Goal: Task Accomplishment & Management: Manage account settings

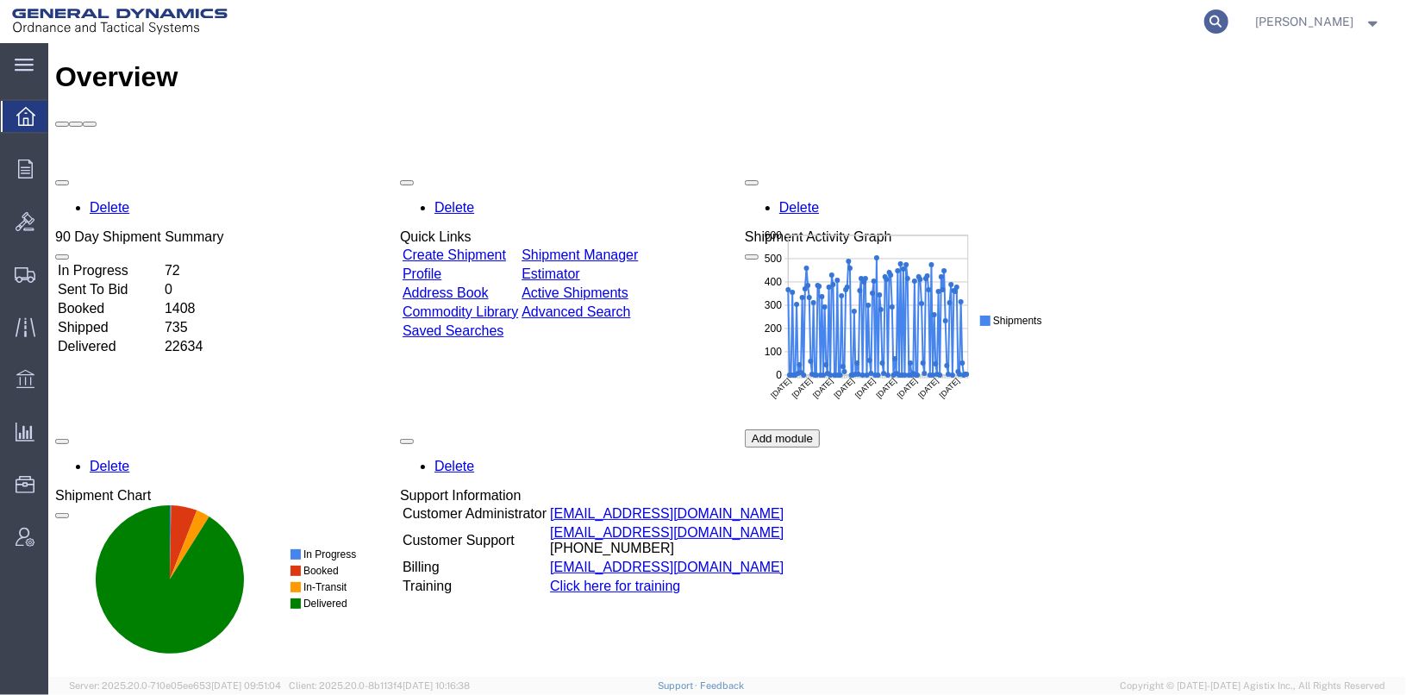
click at [1228, 19] on icon at bounding box center [1216, 21] width 24 height 24
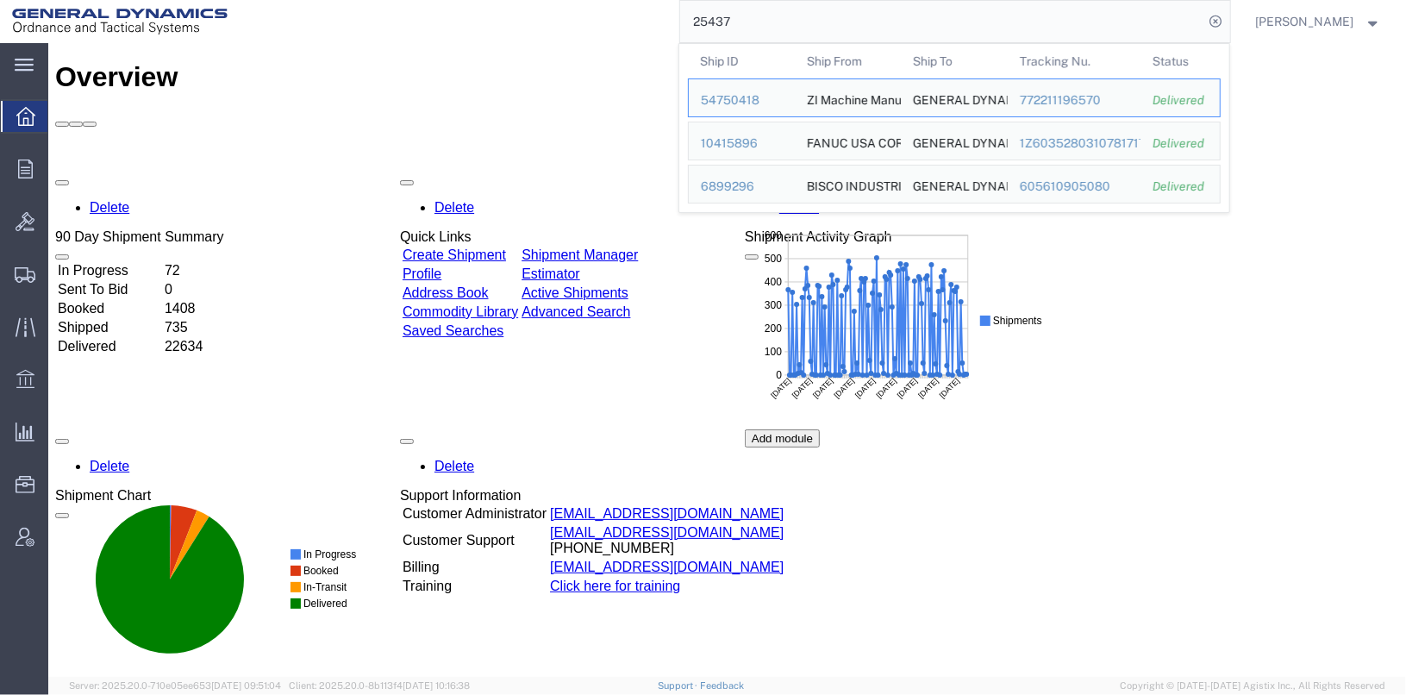
click at [712, 14] on input "25437" at bounding box center [942, 21] width 524 height 41
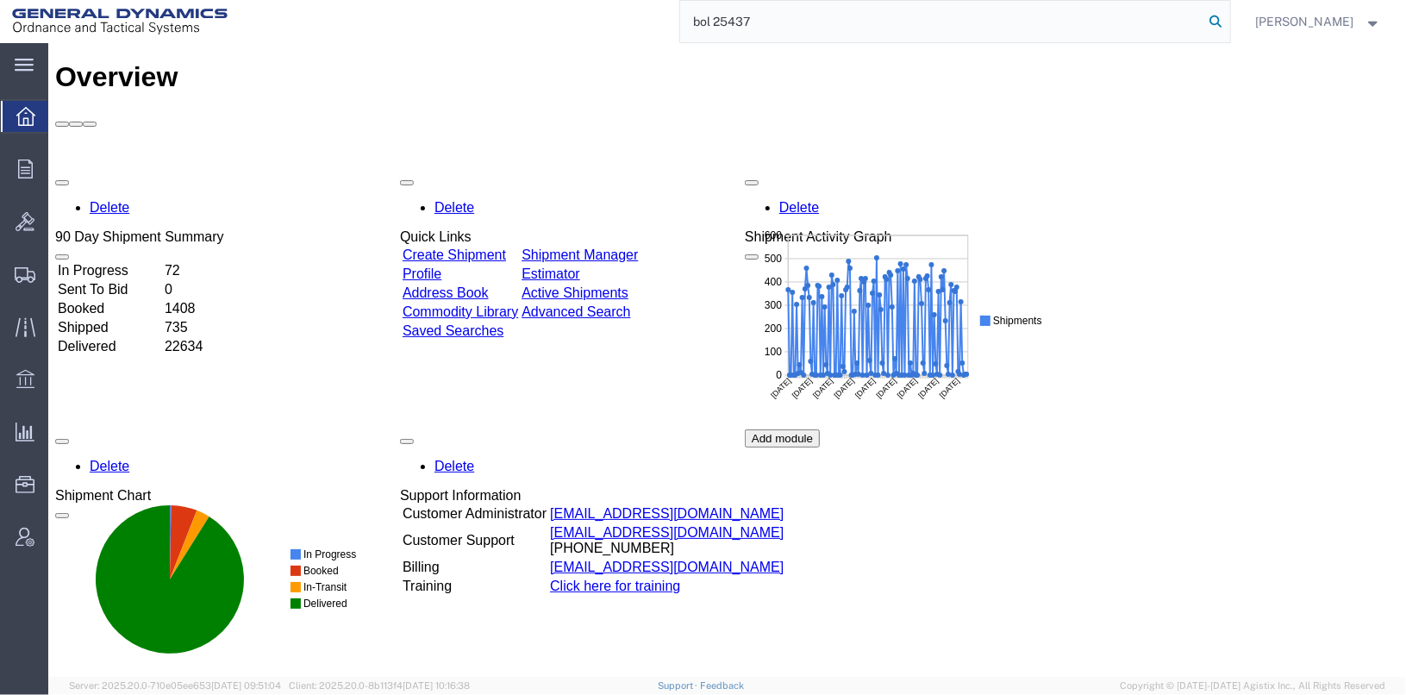
type input "bol 25437"
click at [1228, 18] on icon at bounding box center [1216, 21] width 24 height 24
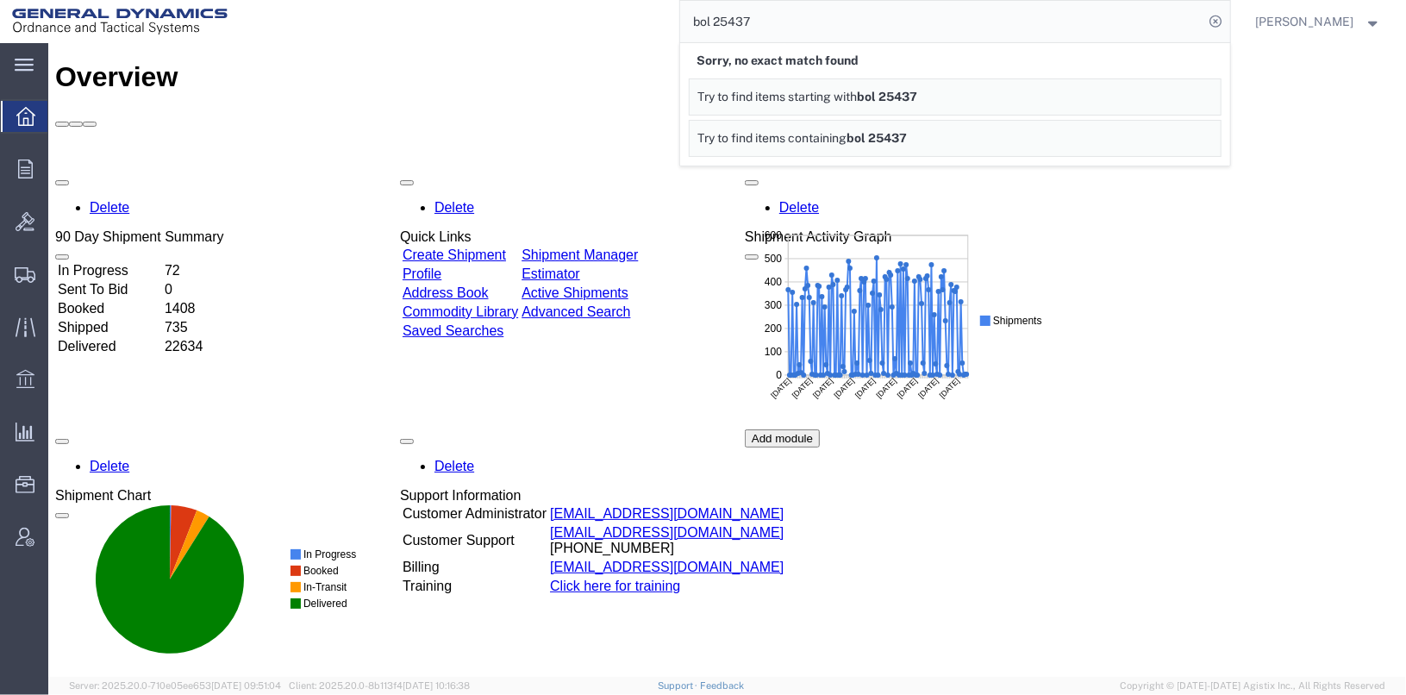
drag, startPoint x: 797, startPoint y: 12, endPoint x: 694, endPoint y: 9, distance: 102.6
click at [694, 9] on div "bol 25437 Sorry, no exact match found Try to find items starting with bol 25437…" at bounding box center [735, 21] width 991 height 43
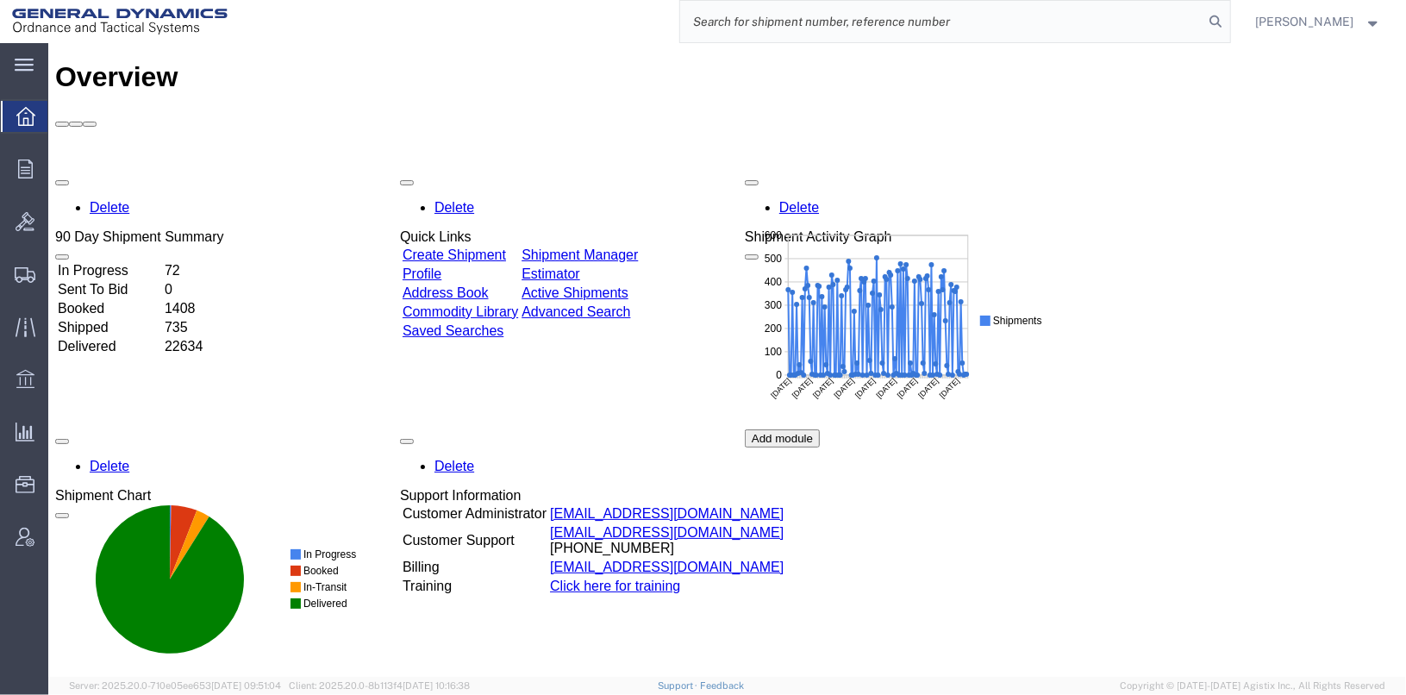
click at [942, 29] on input "search" at bounding box center [942, 21] width 524 height 41
type input "53041604"
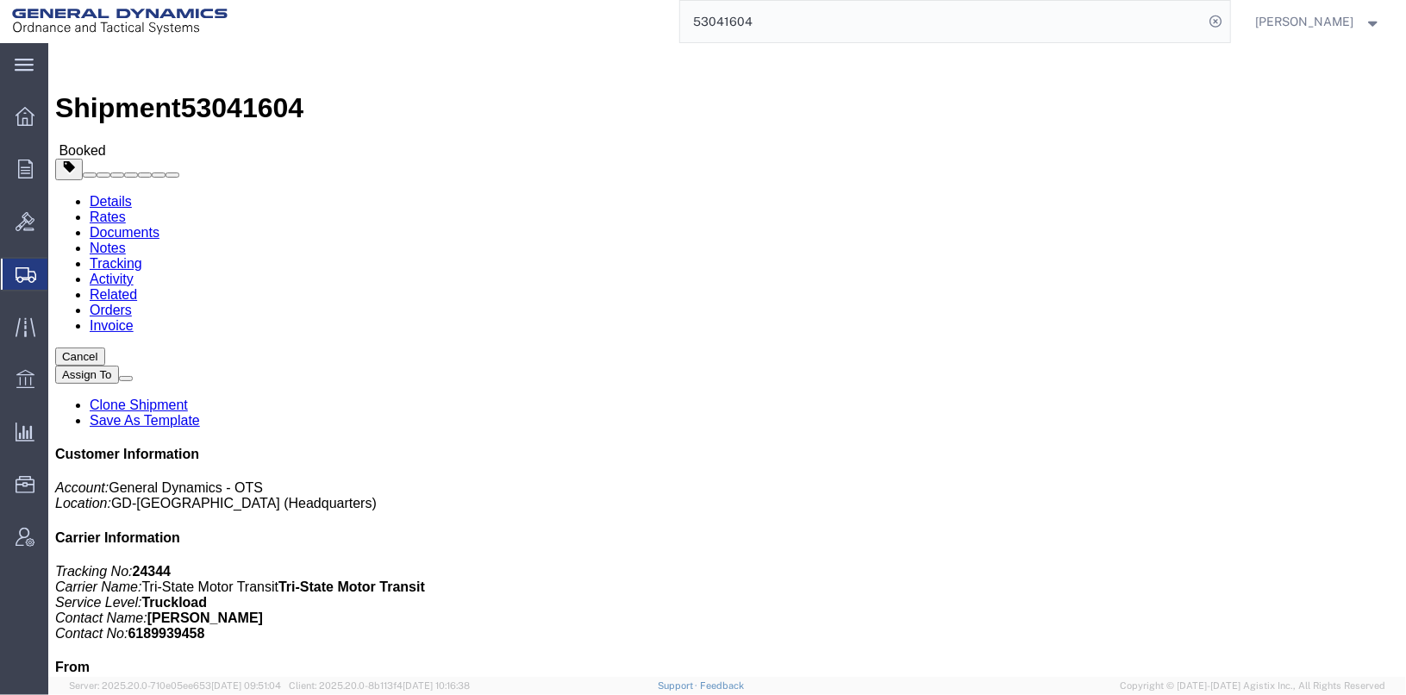
click link "Clone Shipment"
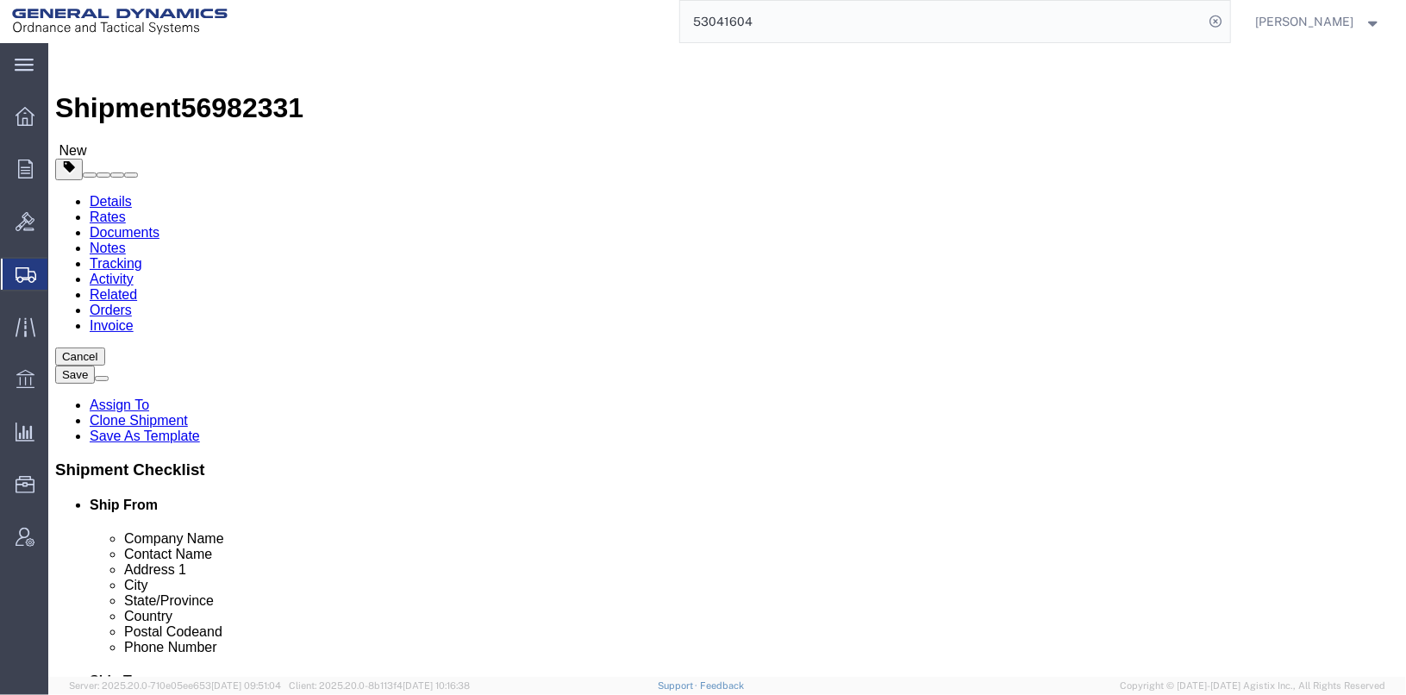
select select
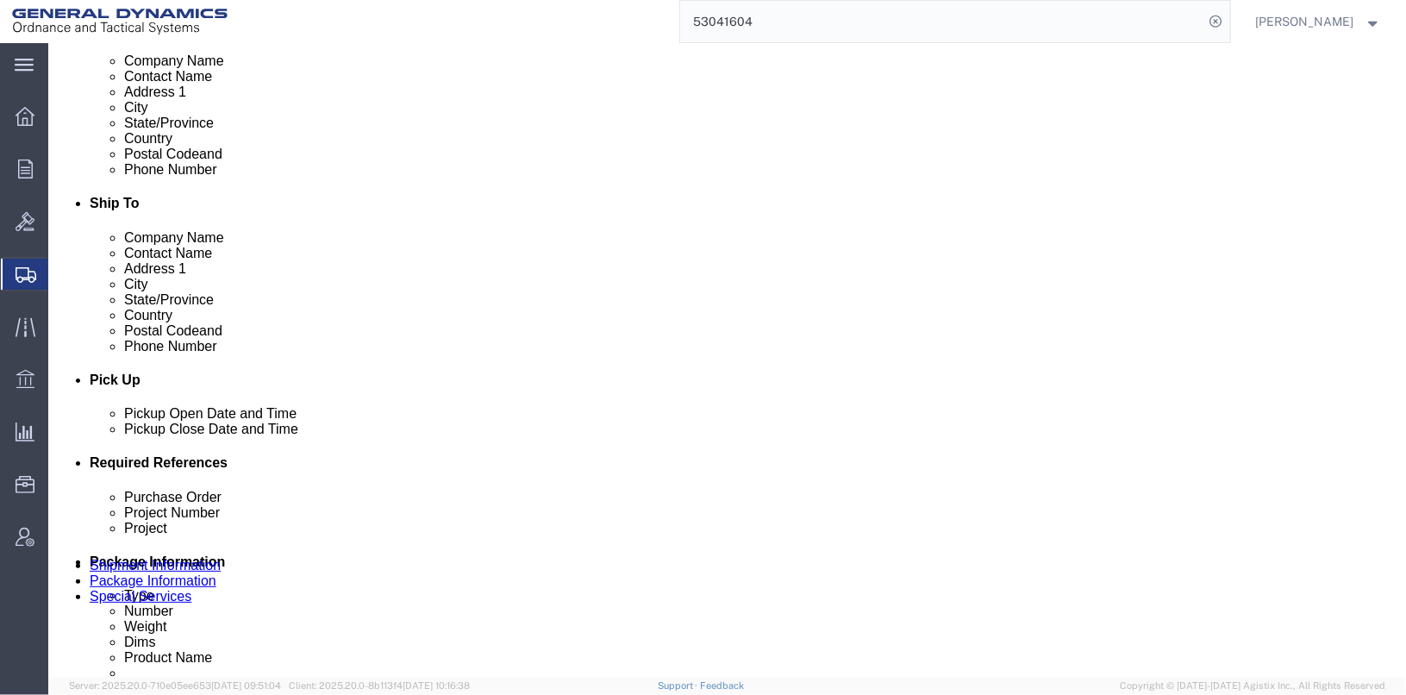
scroll to position [517, 0]
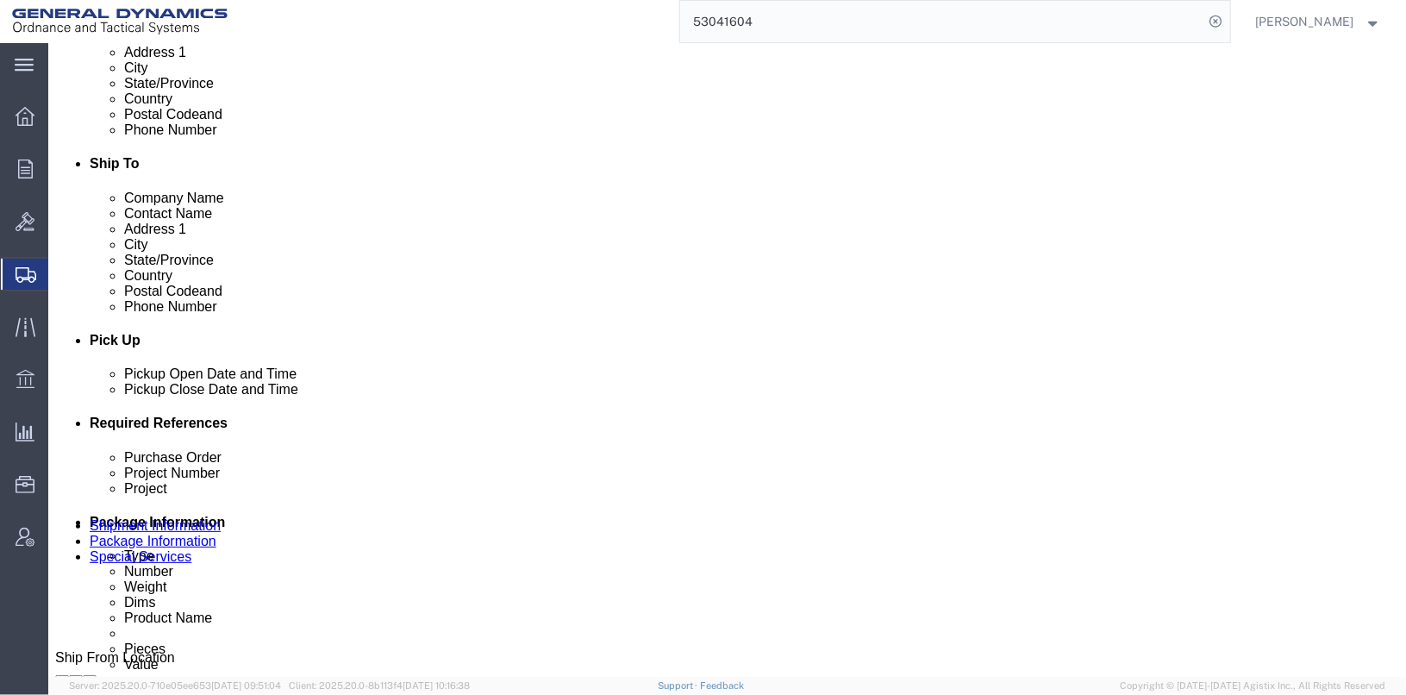
click div "[DATE] 2:49 PM"
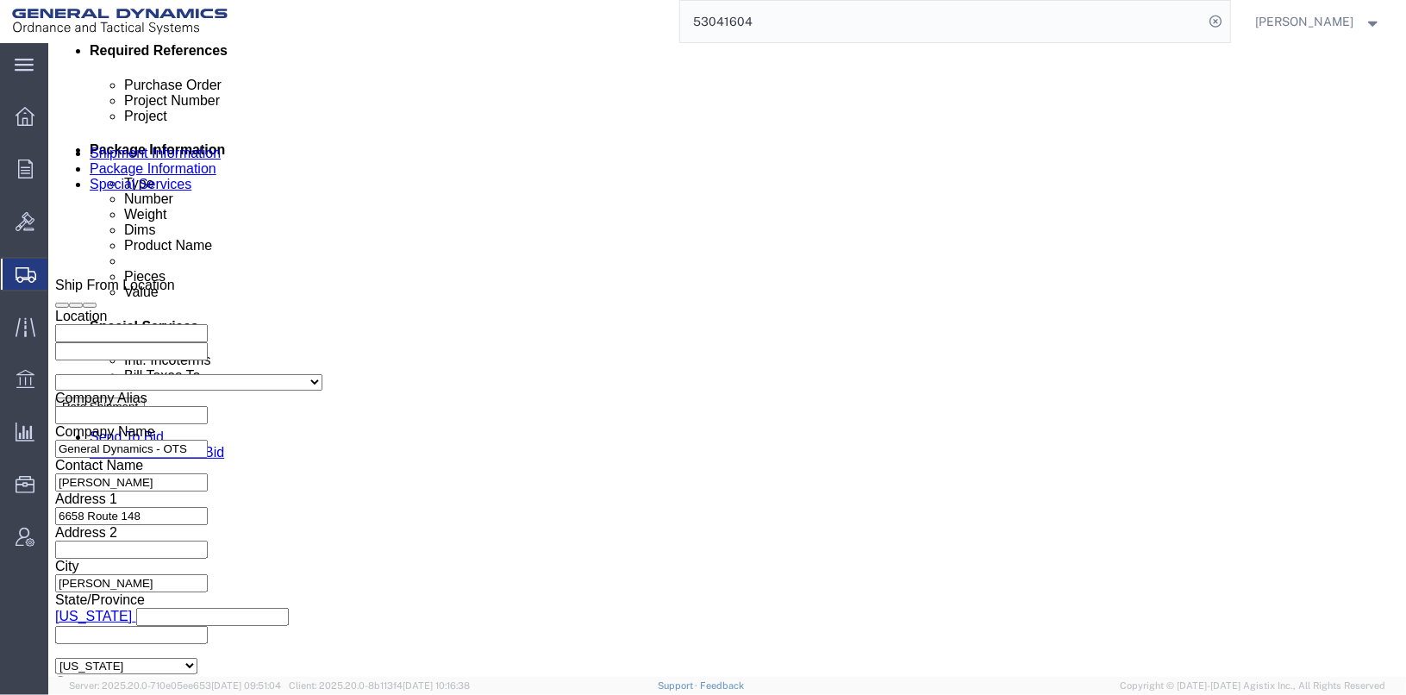
click button "Apply"
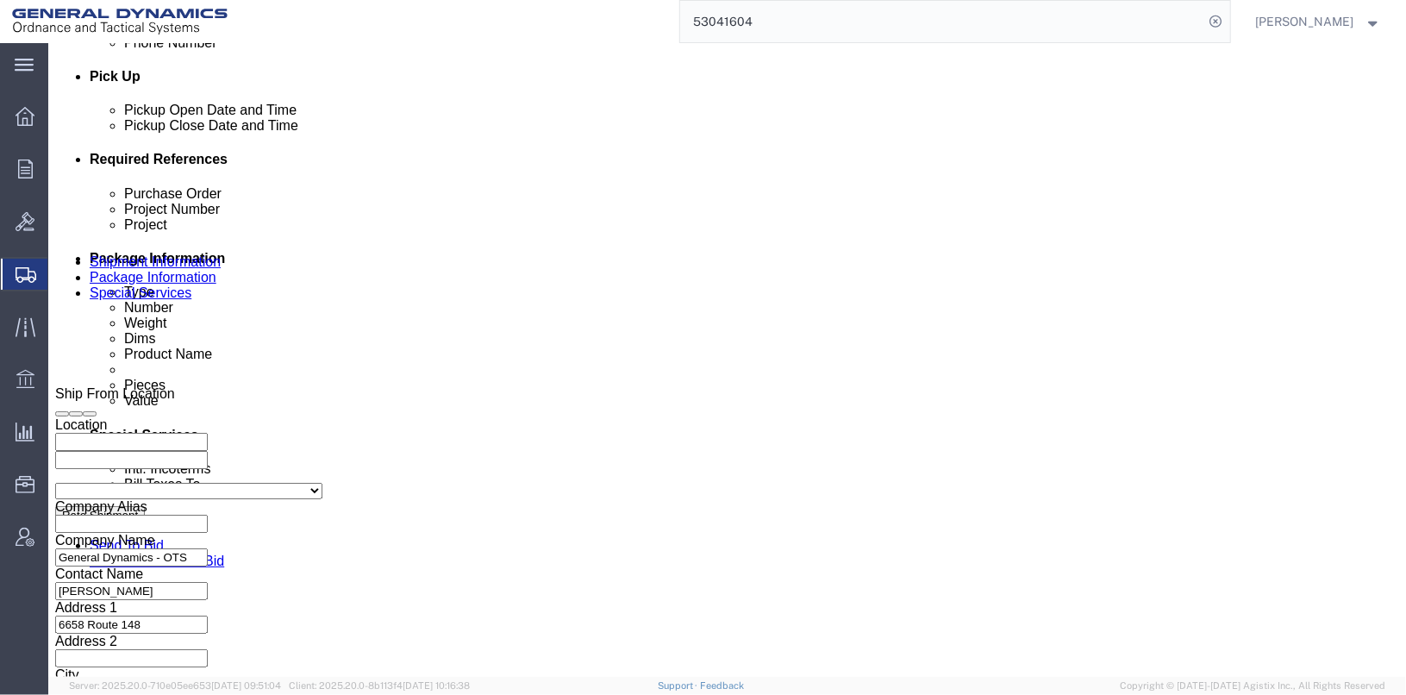
scroll to position [717, 0]
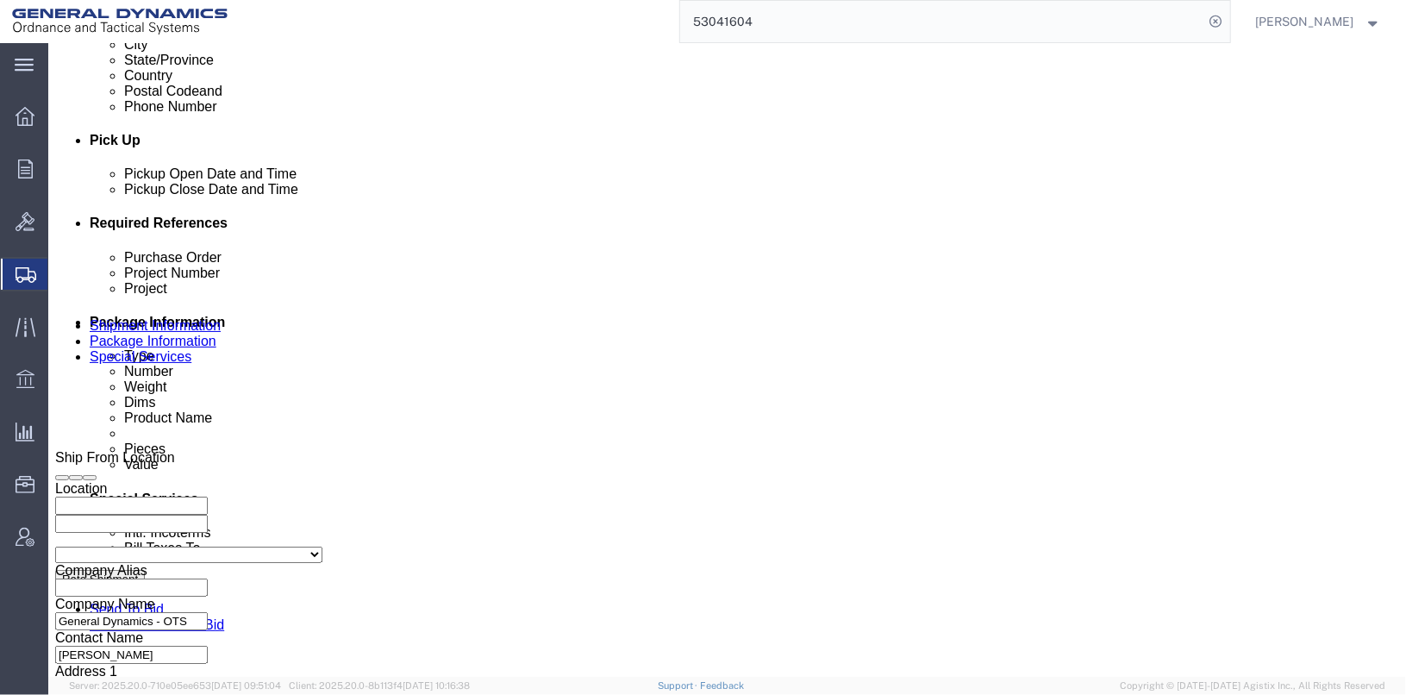
click div "[DATE] 1:49 PM"
click input "1:49 PM"
click input "7:49 PM"
type input "7:49 AM"
click button "Apply"
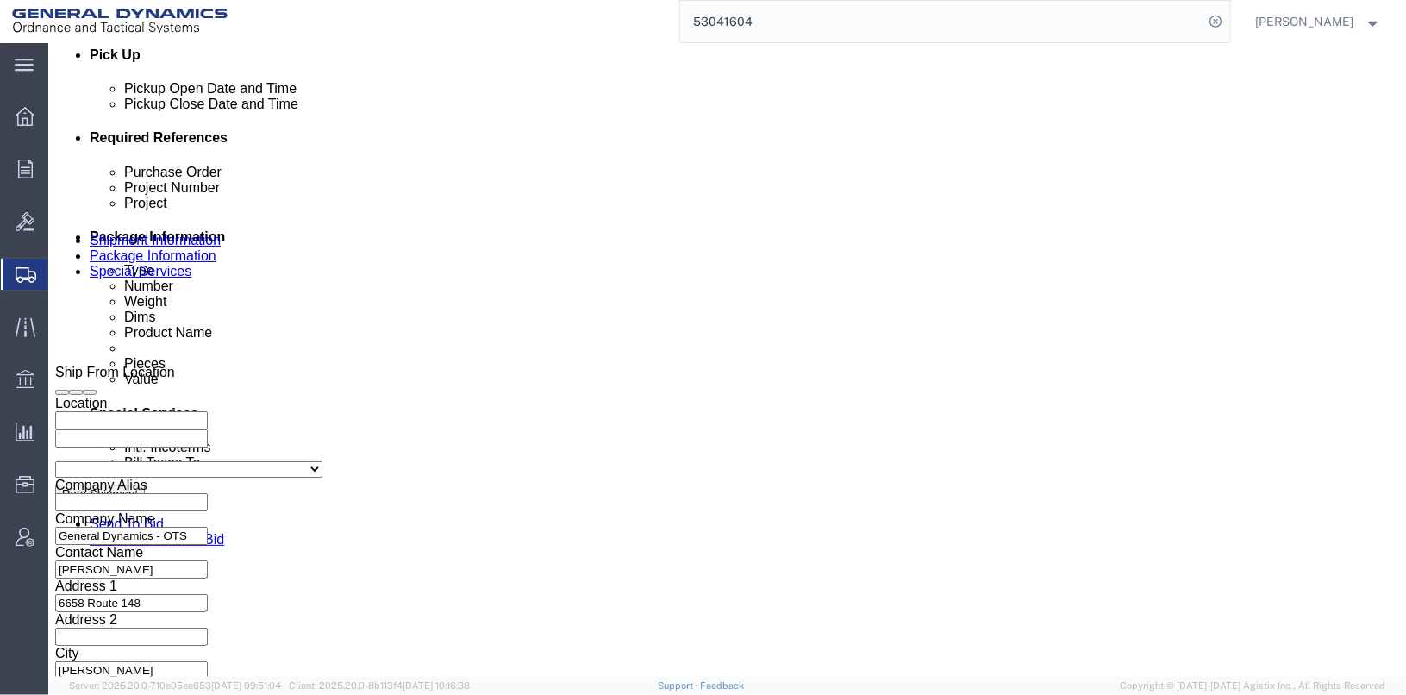
scroll to position [803, 0]
click input "24344"
type input "2"
type input "25437"
click input "TRK#255009 TRL#194124"
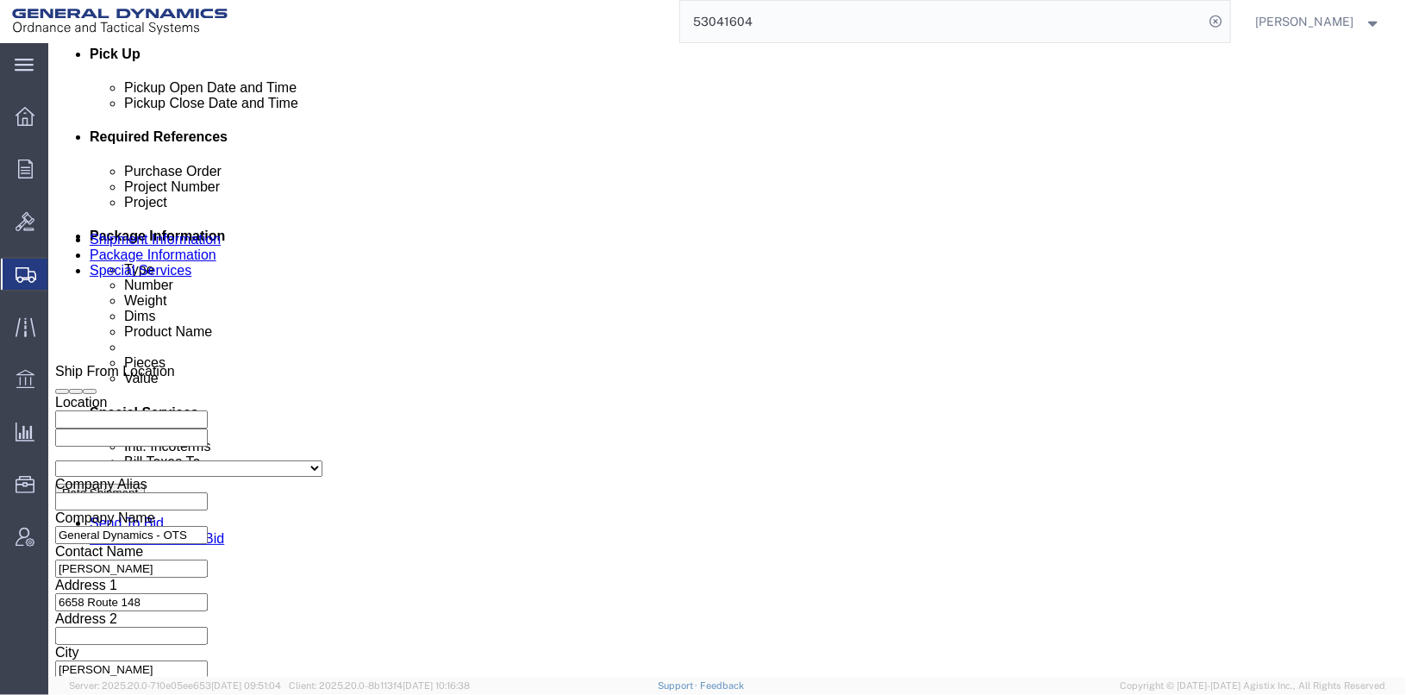
click input "TRK#255009 TRL#194124"
type input "TRK- TRL#194124"
click select "Select Account Type Activity ID Airline Appointment Number ASN Batch Request # …"
select select "BIN"
click select "Select Account Type Activity ID Airline Appointment Number ASN Batch Request # …"
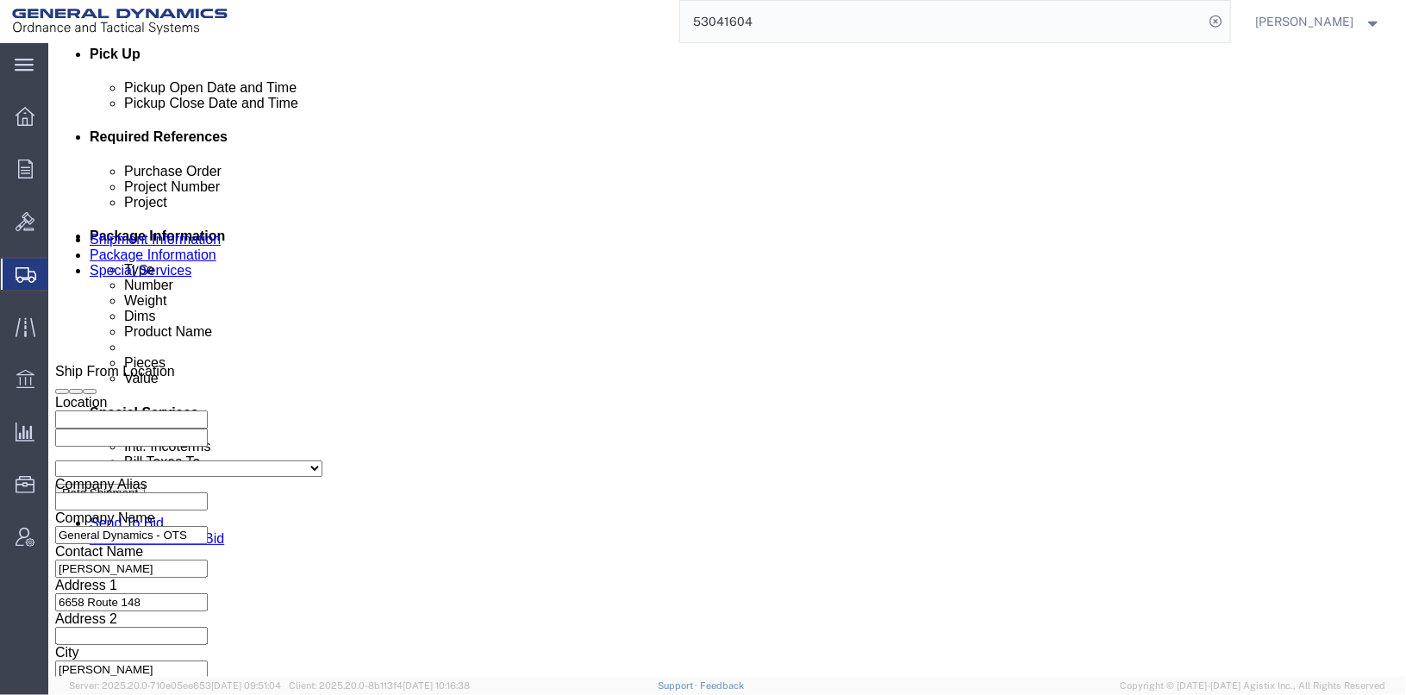
click input "TRK- TRL#194124"
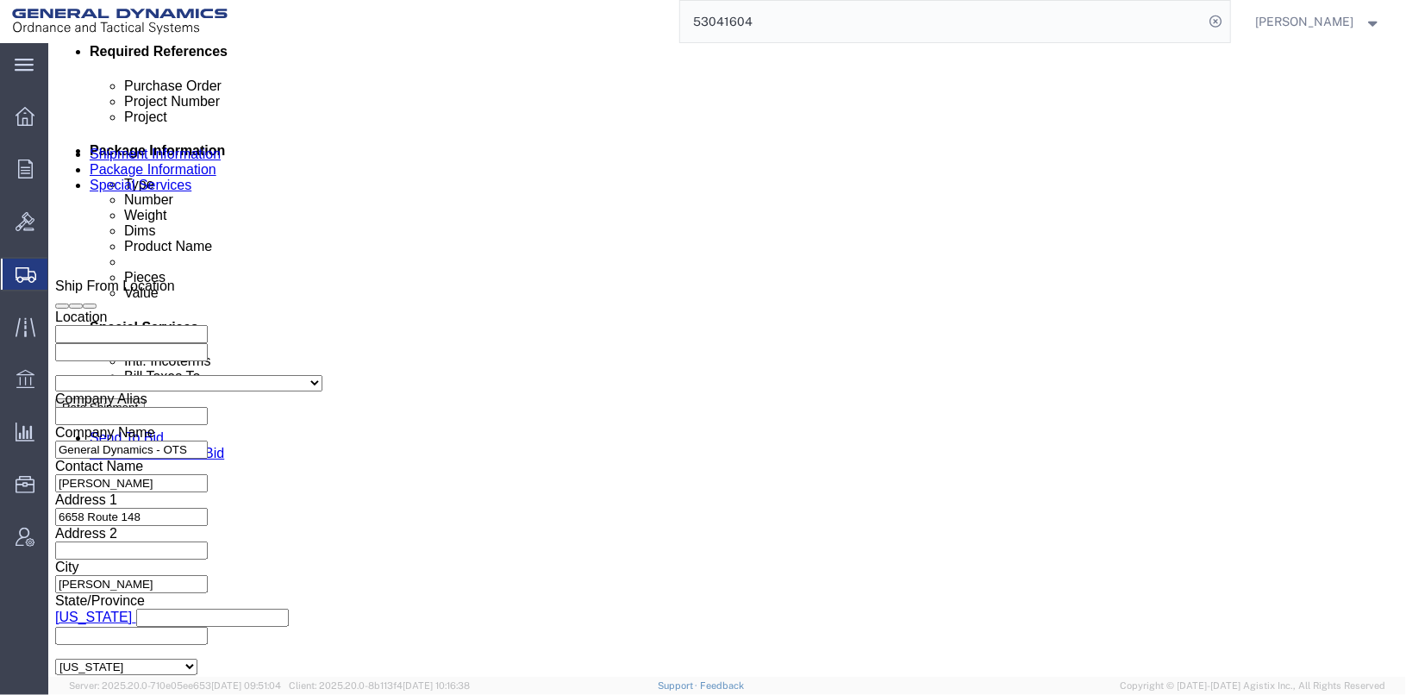
scroll to position [890, 0]
type input "TRK- TRL-214015"
drag, startPoint x: 565, startPoint y: 207, endPoint x: 491, endPoint y: 203, distance: 75.1
click div "Select Account Type Activity ID Airline Appointment Number ASN Batch Request # …"
click input "text"
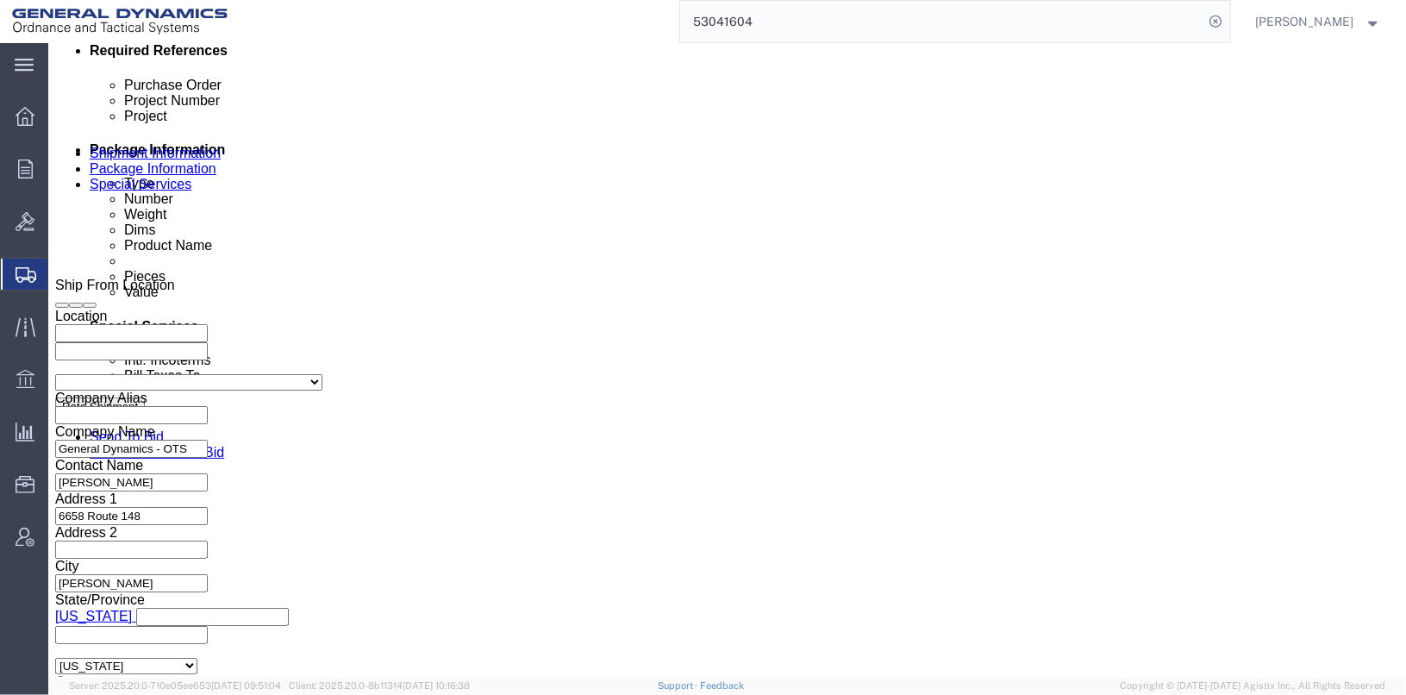
type input "5437601/5437602"
click button "Continue"
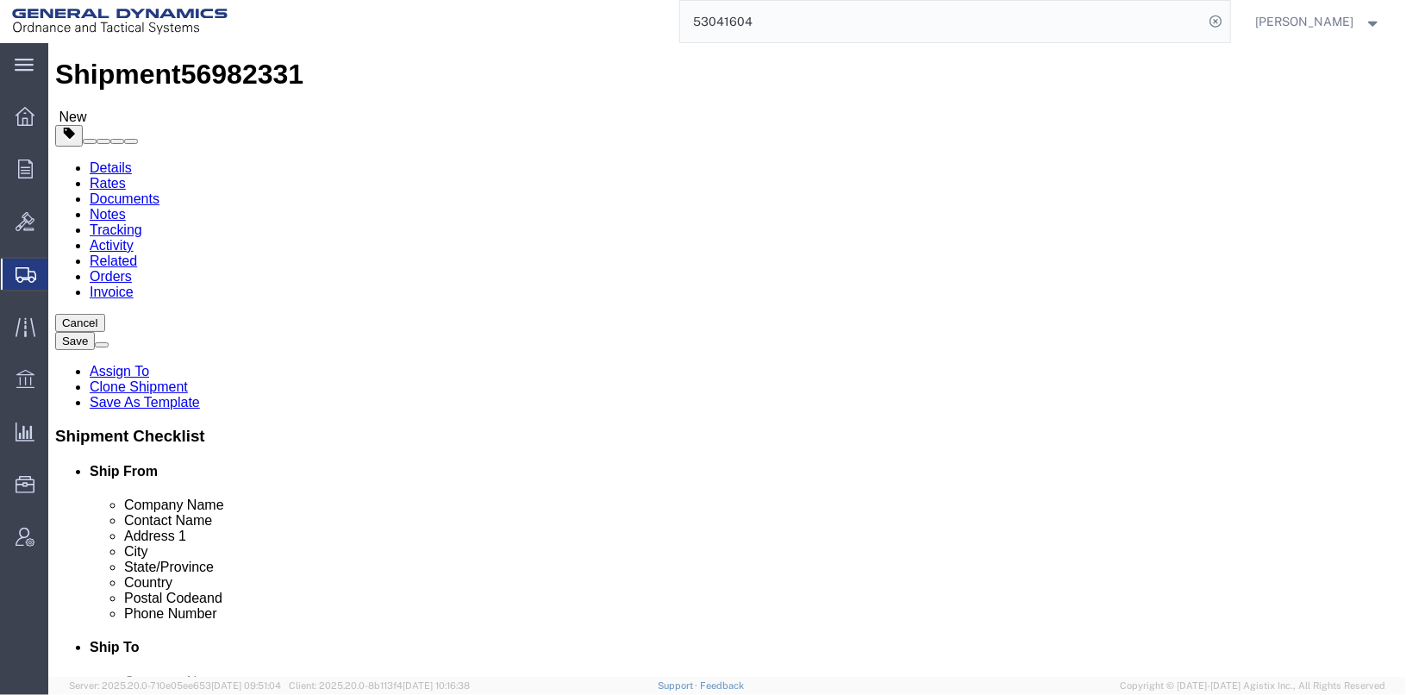
drag, startPoint x: 252, startPoint y: 327, endPoint x: 166, endPoint y: 309, distance: 87.9
click div "Package Type Select Bale(s) Basket(s) Bolt(s) Bottle(s) Buckets Bulk Bundle(s) …"
type input "700"
click dd "800.00 Each"
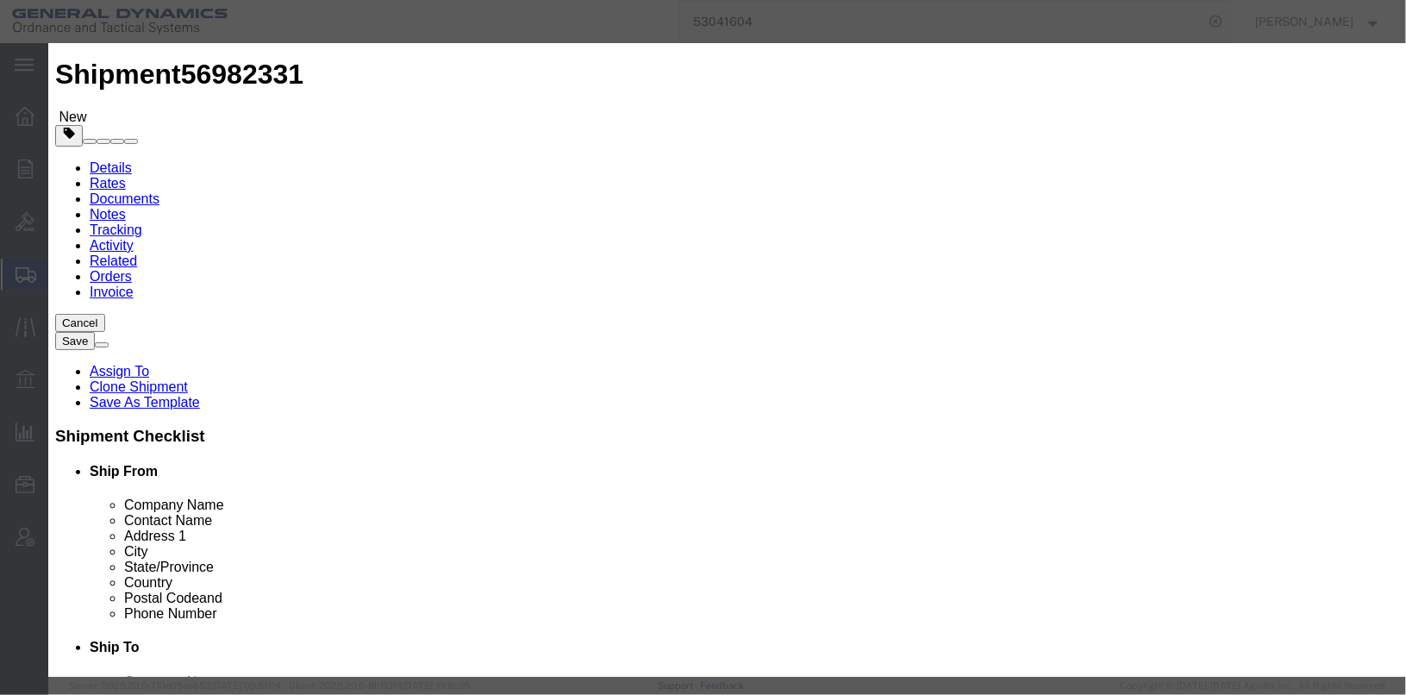
click input "800.00"
type input "700.00"
type input "0.88"
click button "Save & Close"
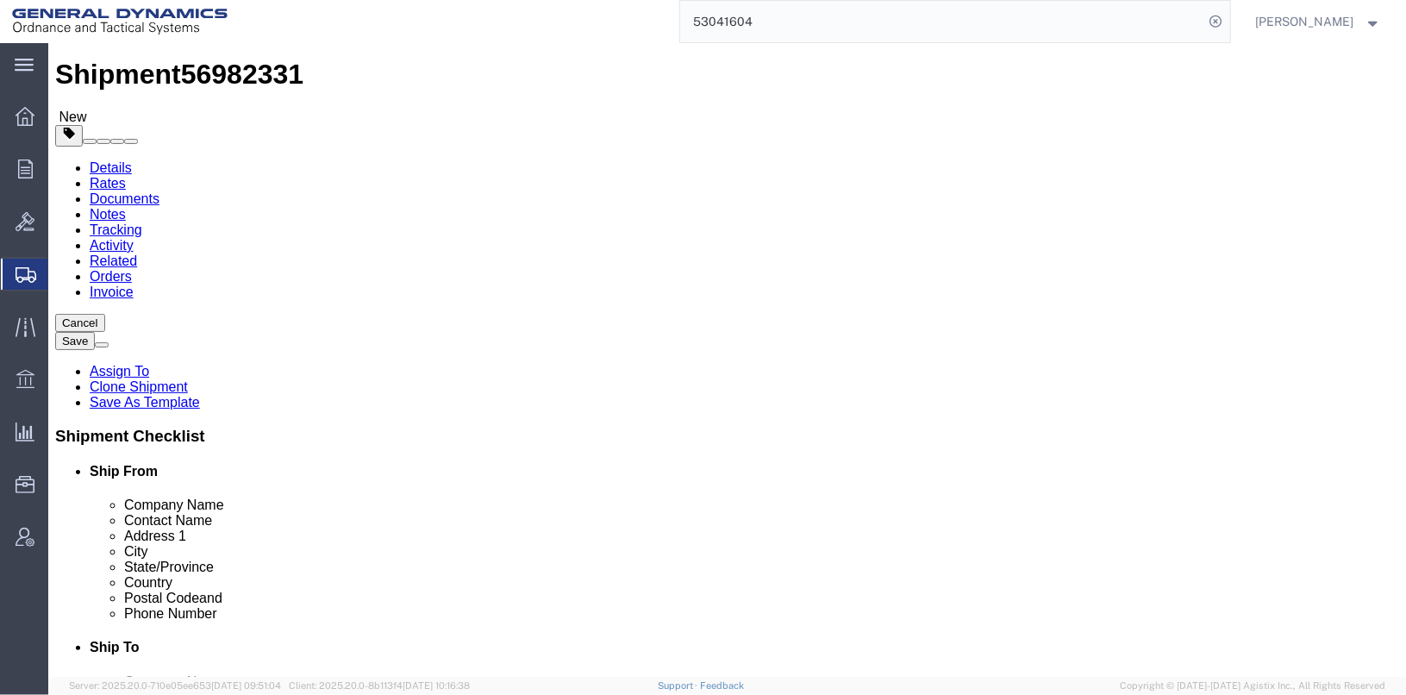
scroll to position [116, 0]
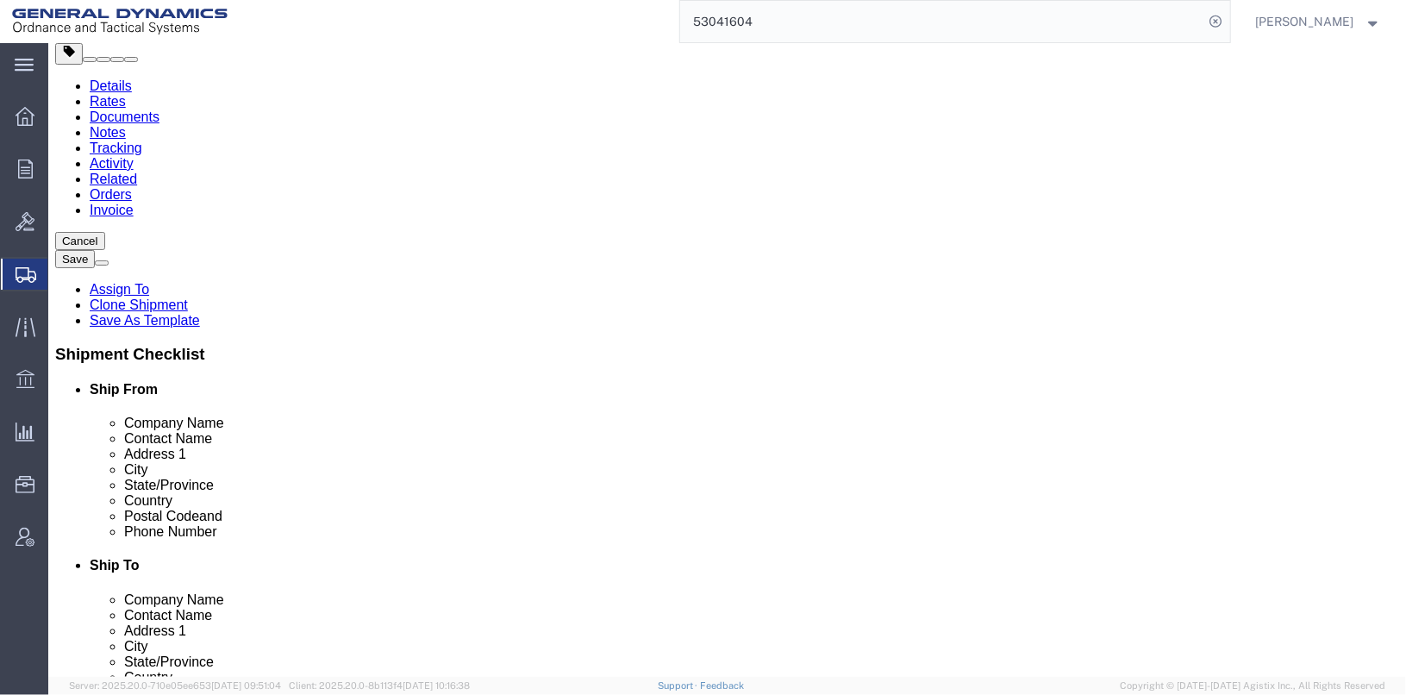
click button "Continue"
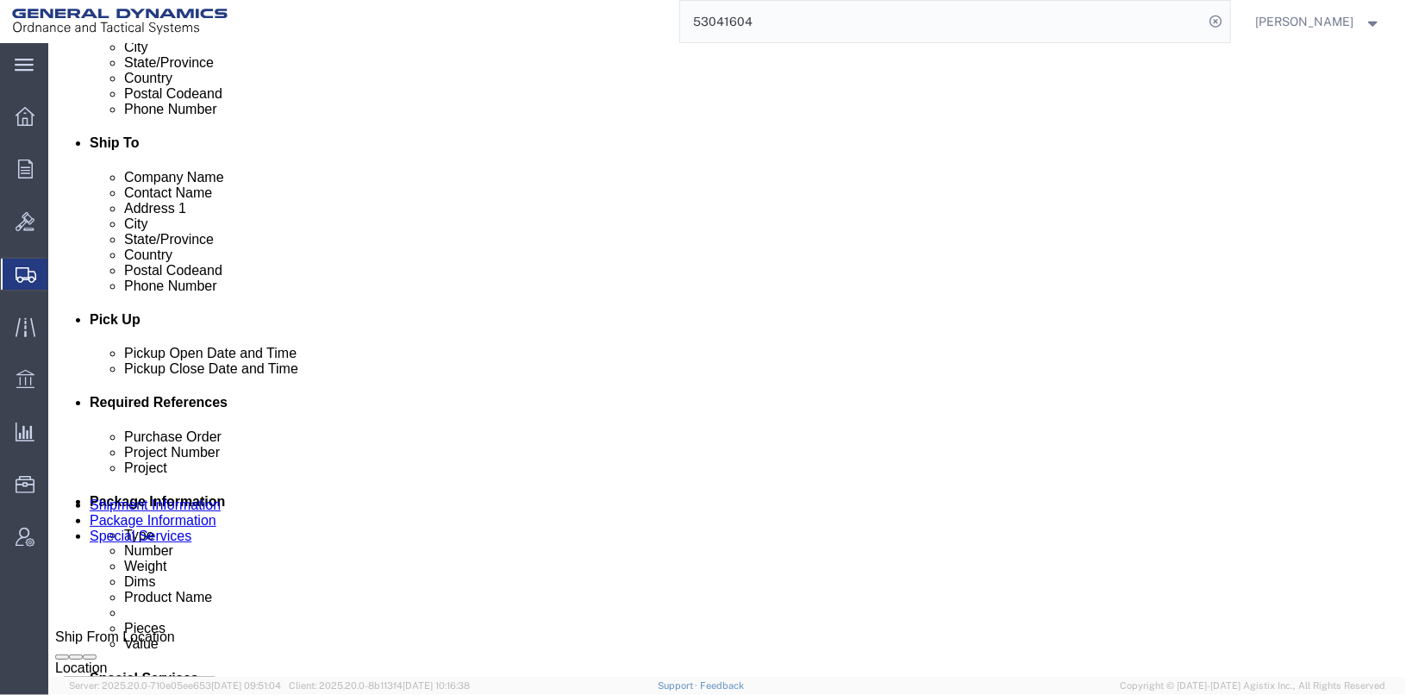
scroll to position [547, 0]
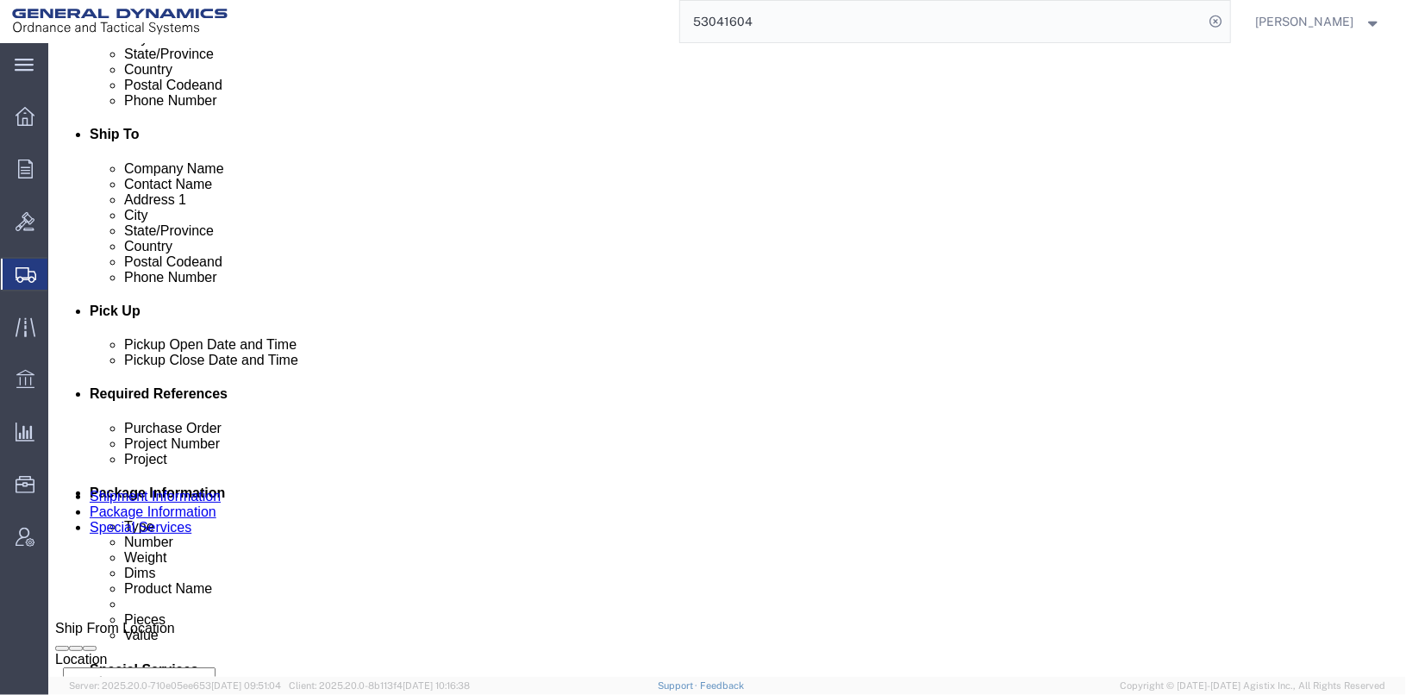
click select "Select Recipient Account Sender/Shipper Third Party Account"
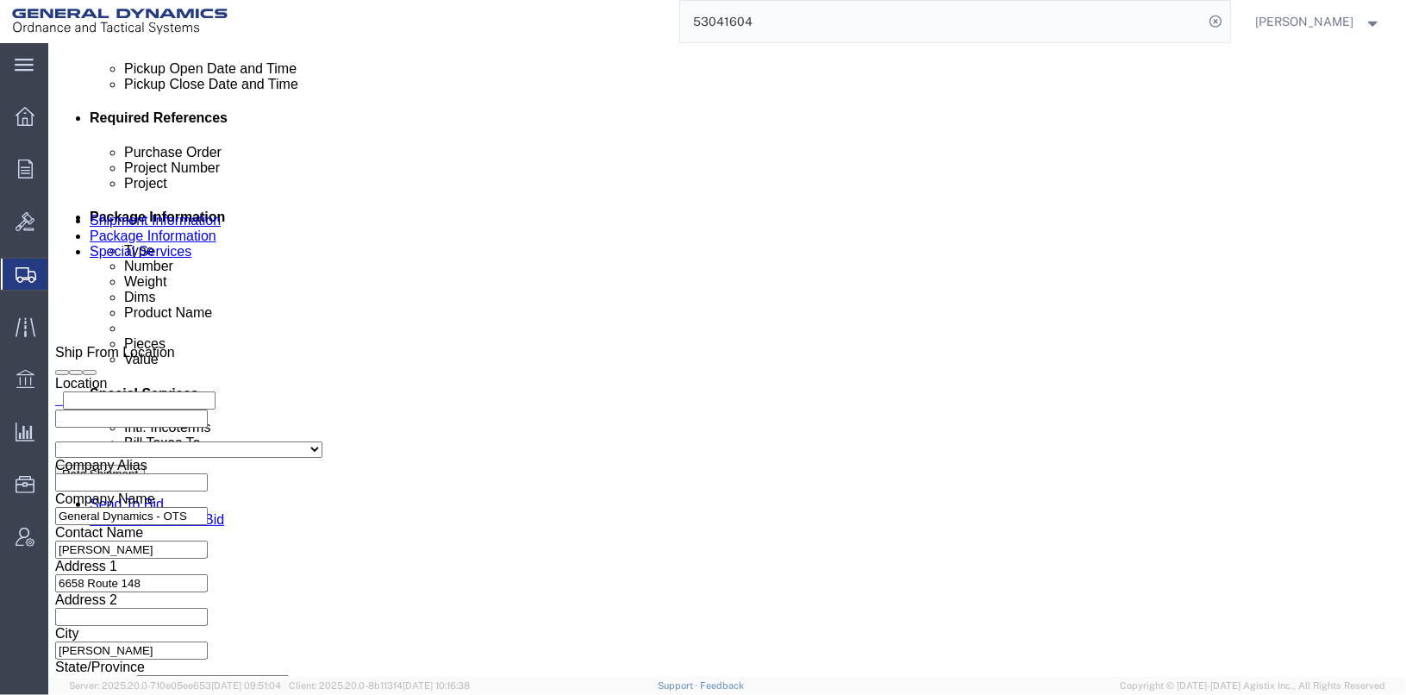
scroll to position [805, 0]
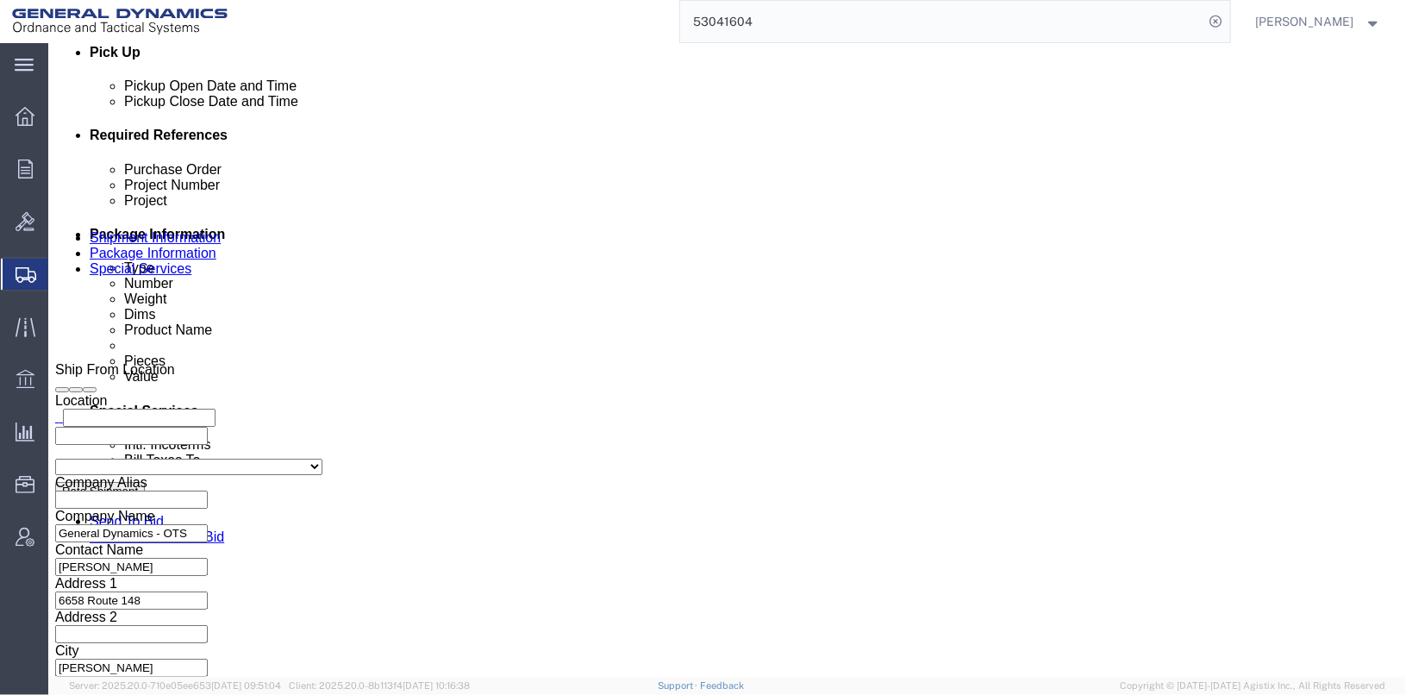
click button "Save"
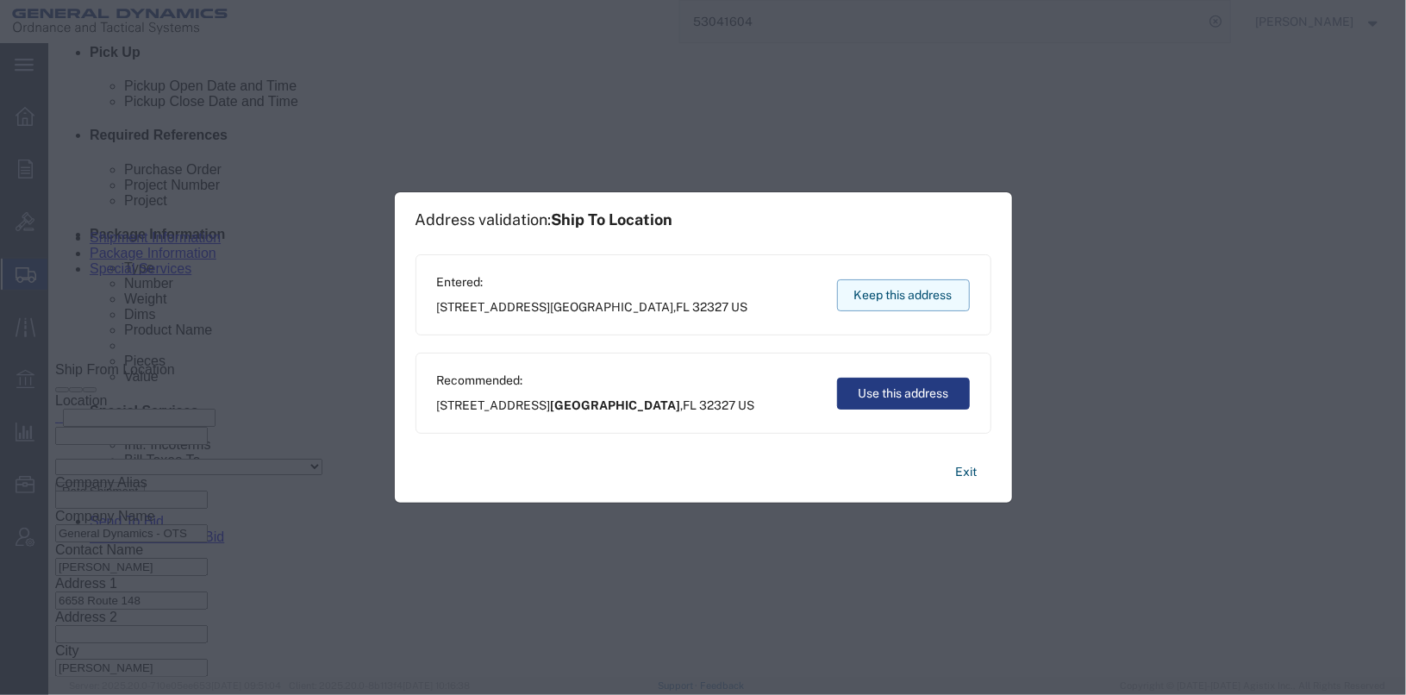
click at [907, 284] on button "Keep this address" at bounding box center [903, 295] width 133 height 32
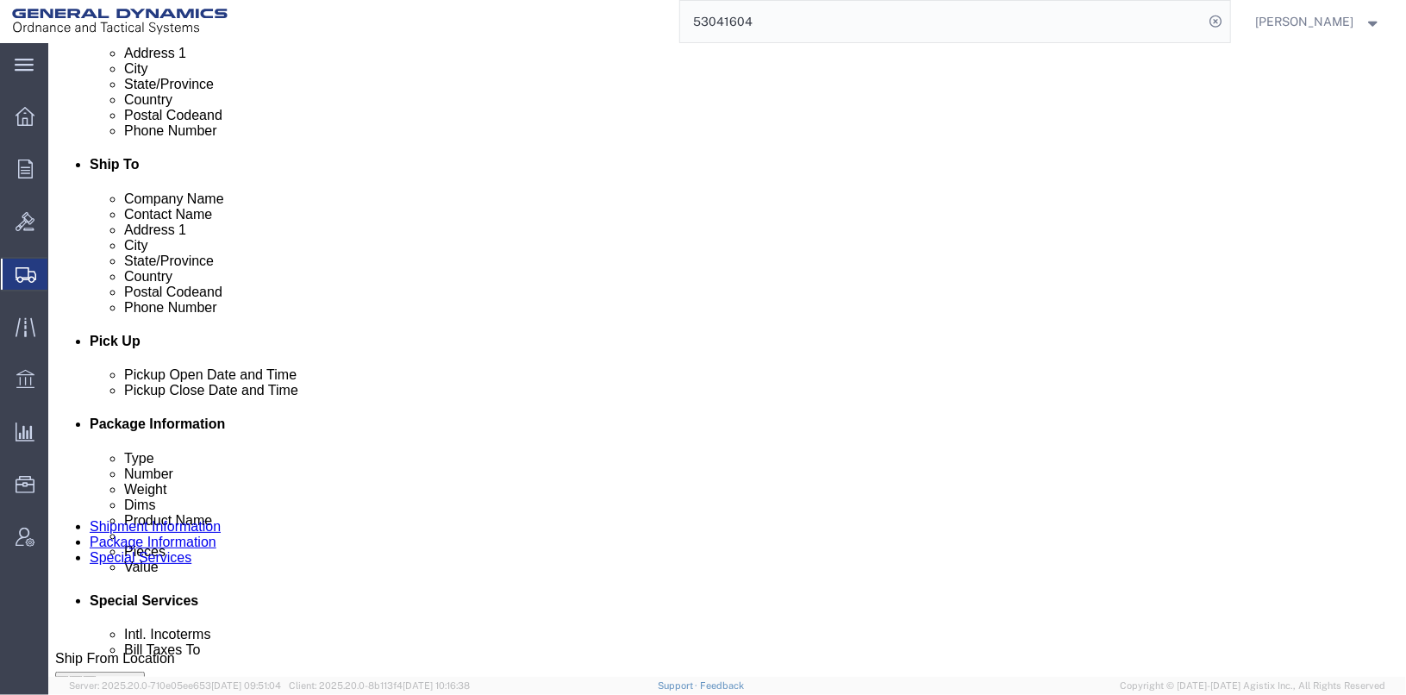
scroll to position [517, 0]
click select "Select Recipient Account Sender/Shipper Third Party Account"
select select "RCPN"
click select "Select Recipient Account Sender/Shipper Third Party Account"
type input "GENERAL DYNAMICS"
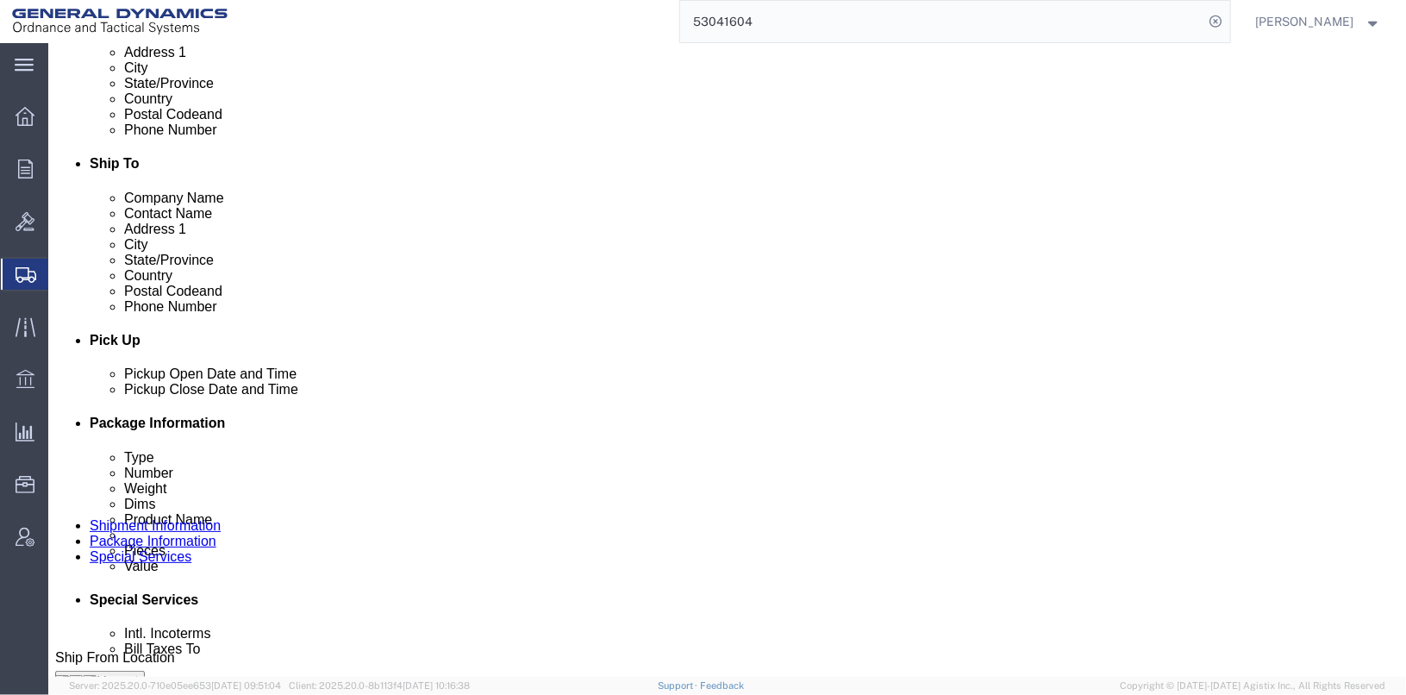
type input "[STREET_ADDRESS]"
select select "US"
select select "FL"
type input "8505772814"
type input "[PERSON_NAME]"
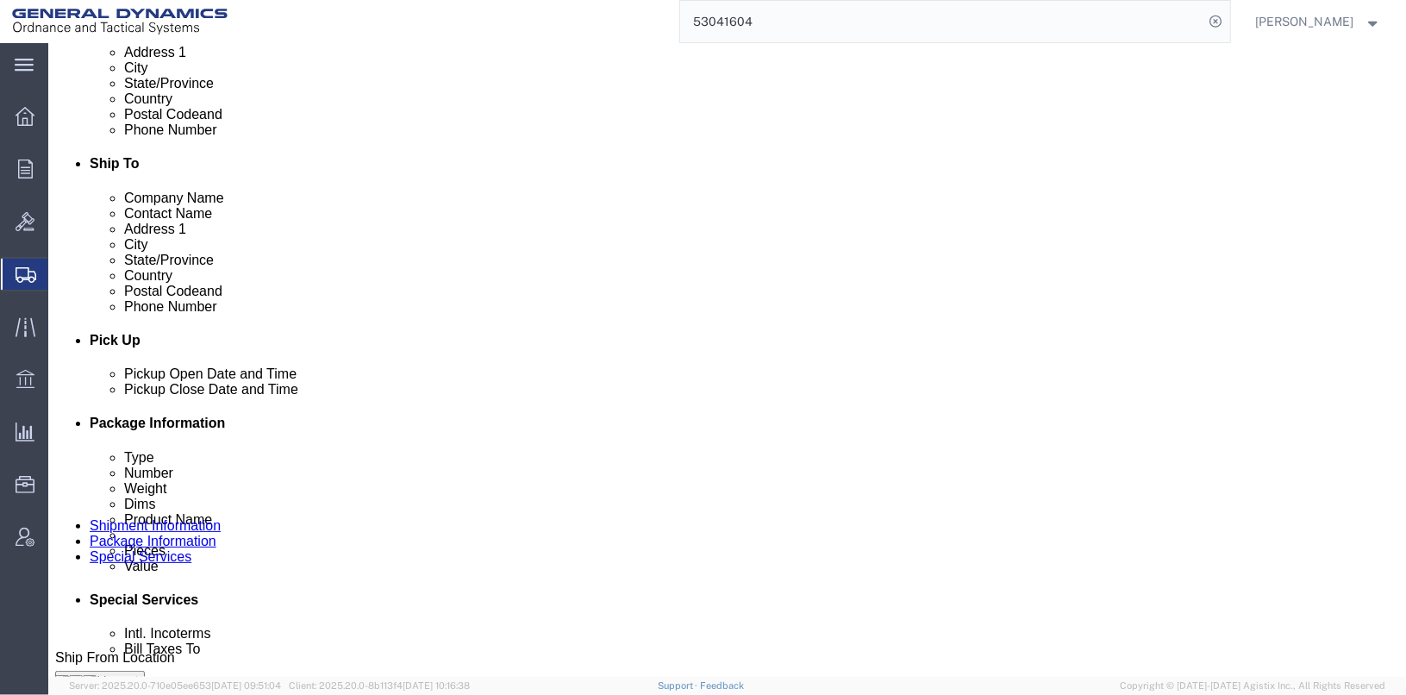
type input "[GEOGRAPHIC_DATA]"
type input "32327"
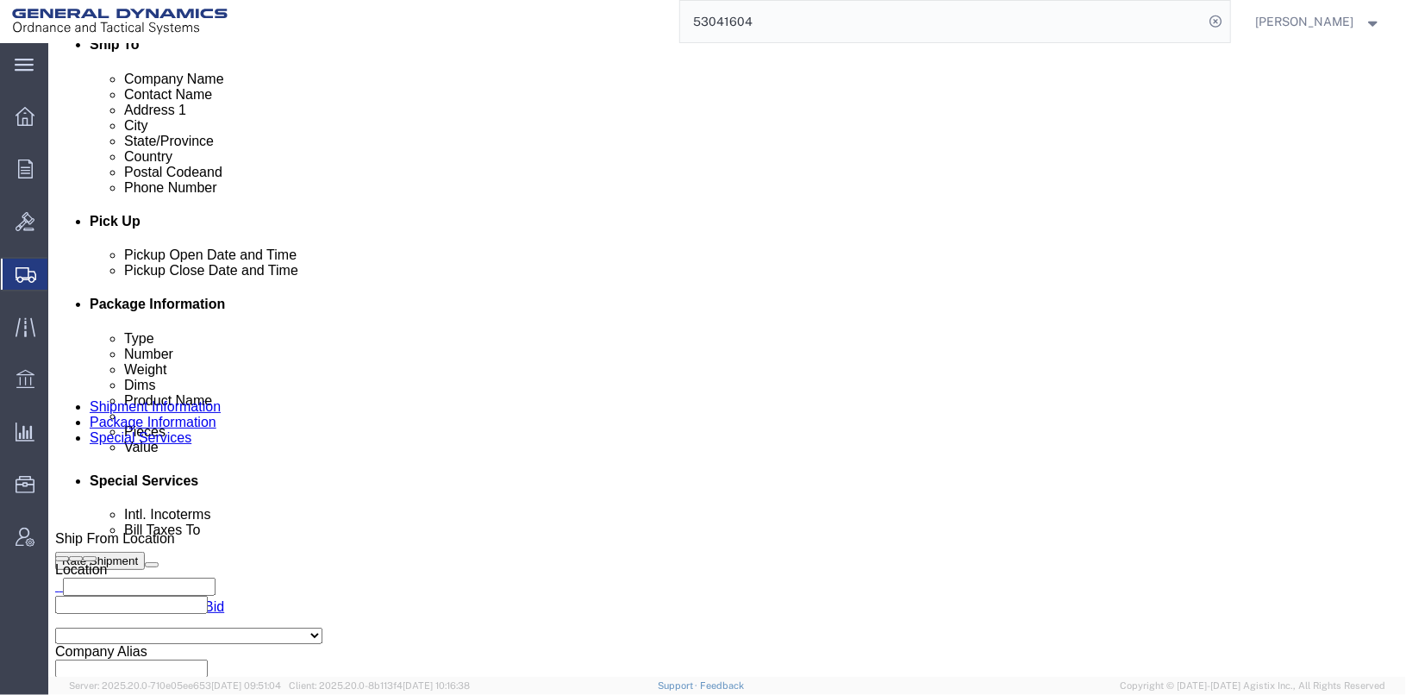
scroll to position [603, 0]
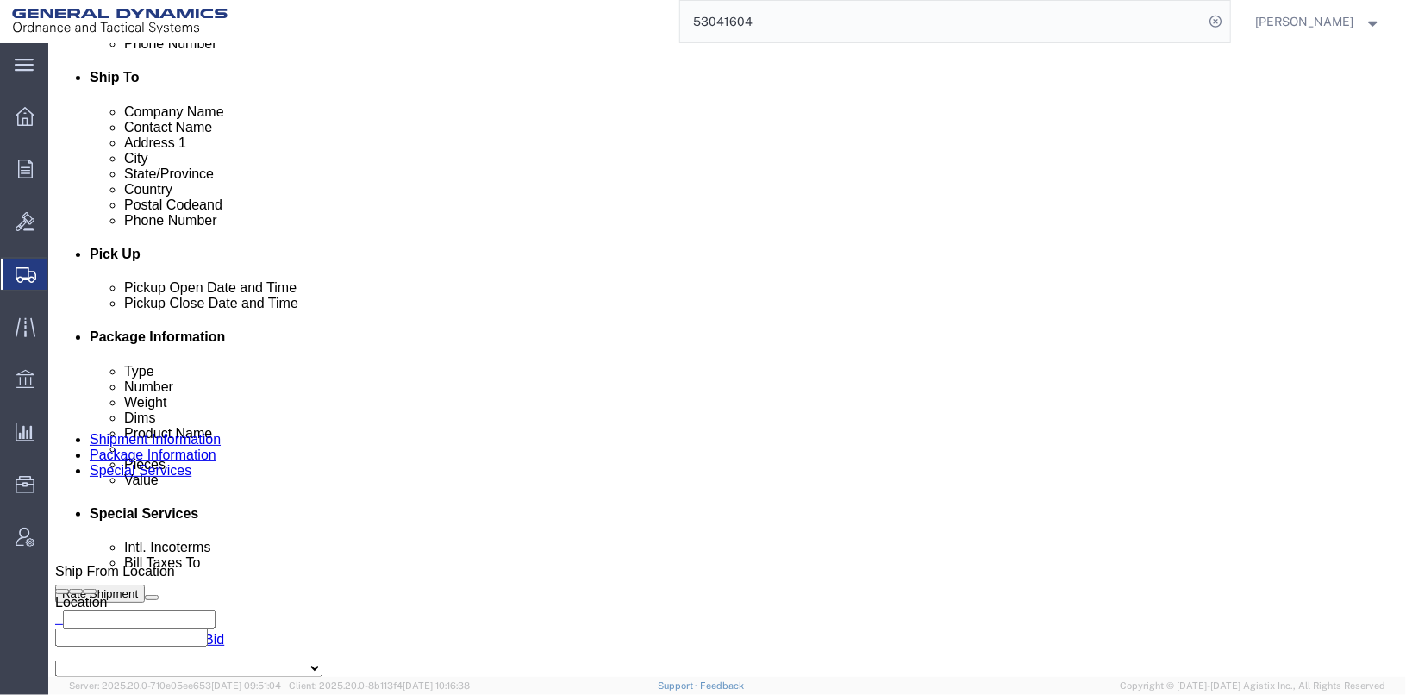
click select "Select [GEOGRAPHIC_DATA] [GEOGRAPHIC_DATA] [GEOGRAPHIC_DATA] [GEOGRAPHIC_DATA] …"
select select
click select "Select [GEOGRAPHIC_DATA] [GEOGRAPHIC_DATA] [GEOGRAPHIC_DATA] [GEOGRAPHIC_DATA] …"
click div "Billing Location Select Select My Profile Location GD-OTS [GEOGRAPHIC_DATA] (Co…"
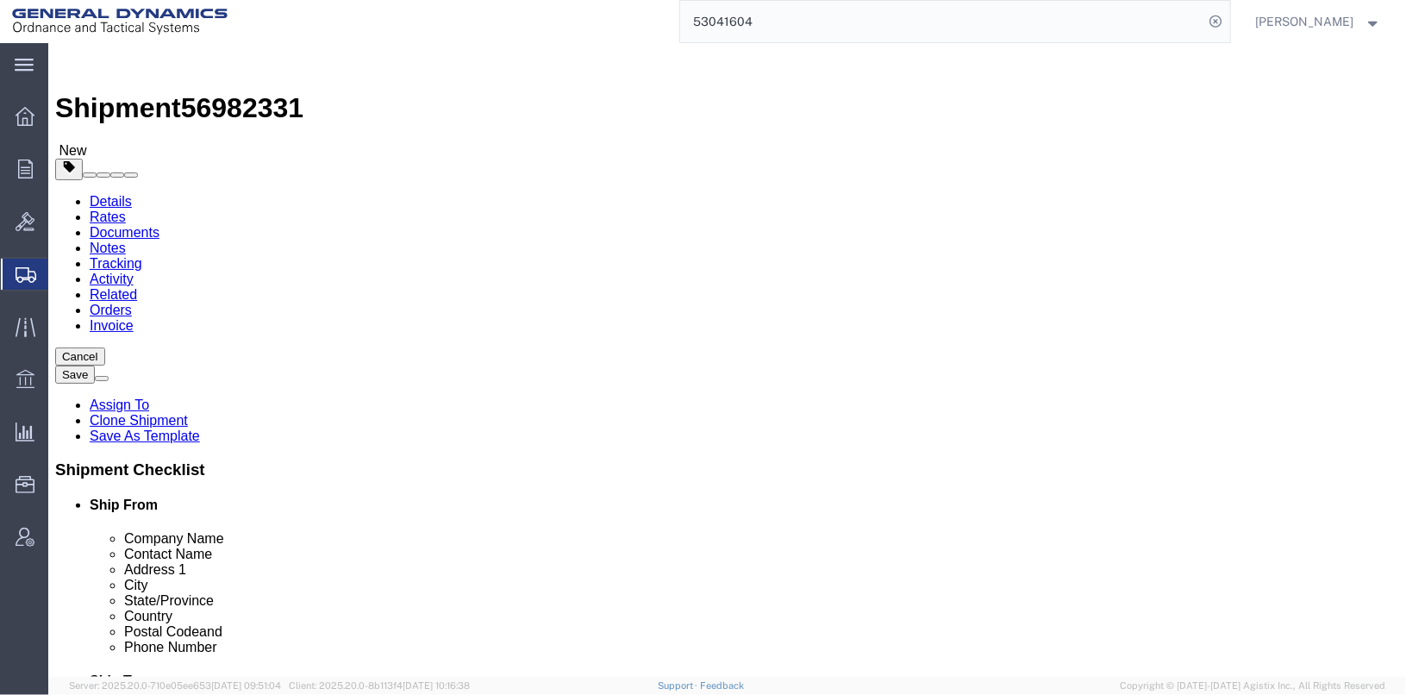
scroll to position [500, 0]
click link "Shipment Information"
click div
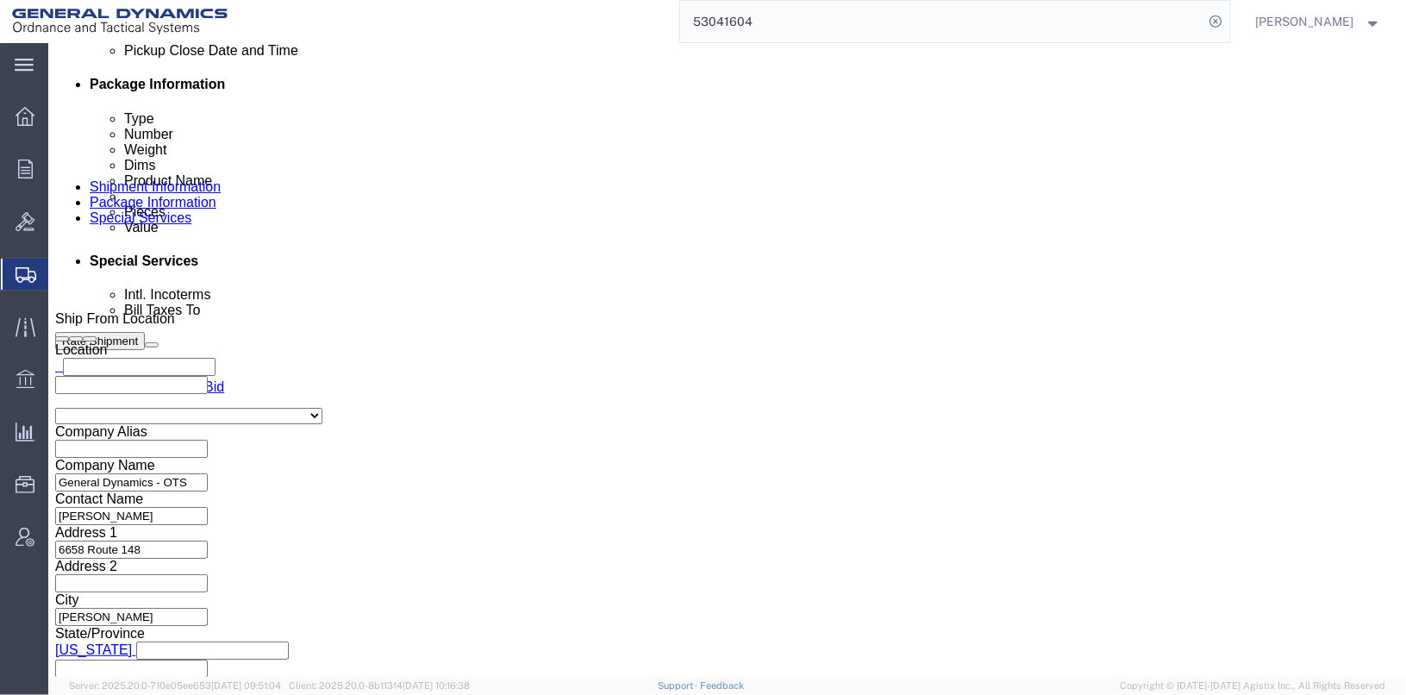
scroll to position [862, 0]
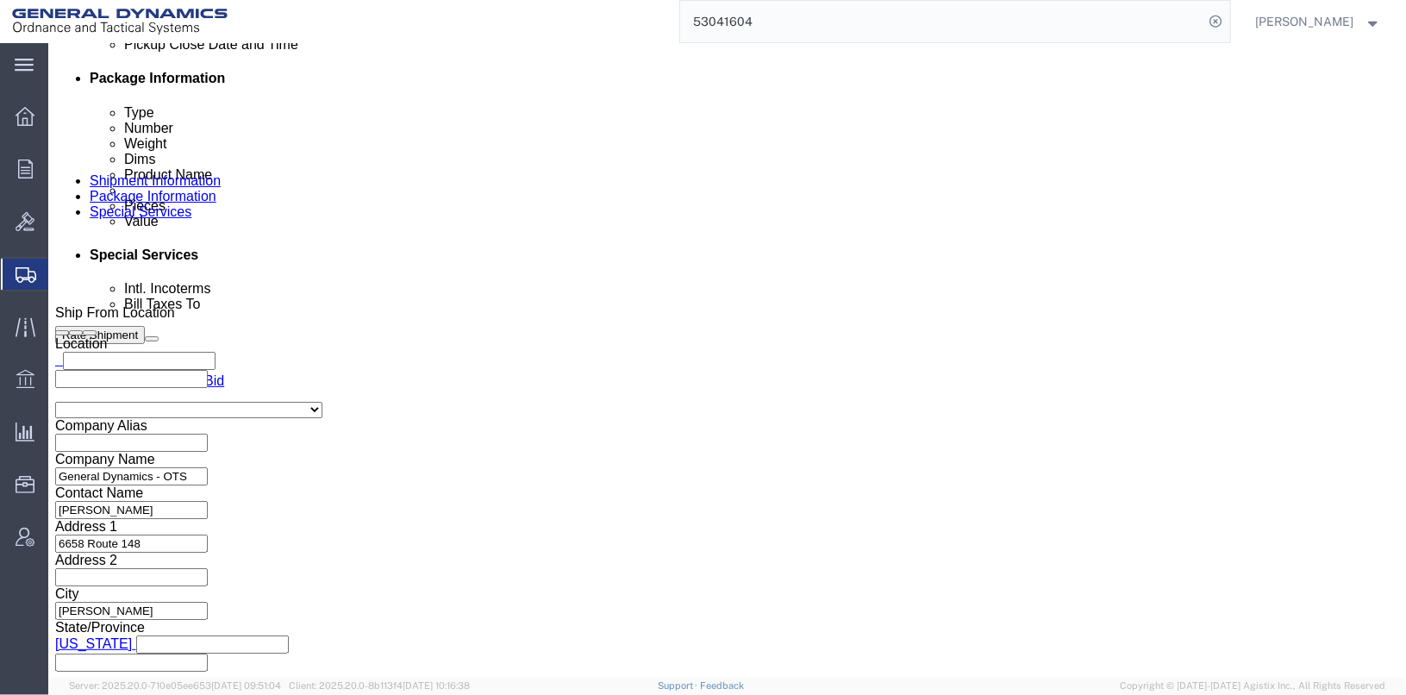
drag, startPoint x: 248, startPoint y: 210, endPoint x: 141, endPoint y: 199, distance: 108.3
click div "Purchase Order NA"
click input "BILL TO ST MARKS"
drag, startPoint x: 303, startPoint y: 207, endPoint x: 169, endPoint y: 211, distance: 133.7
click div "Purchase Order BILL TO ST MARKS"
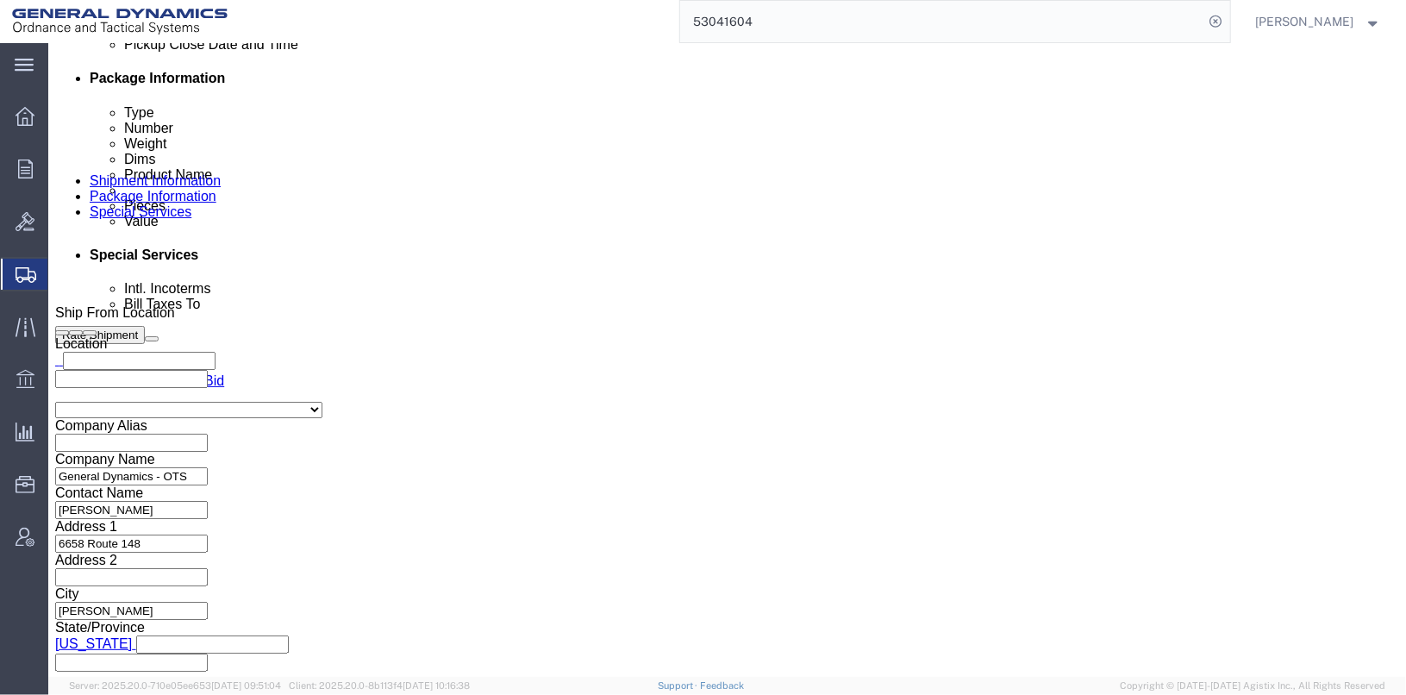
type input "BILL TO ST MARKS"
click input "NA"
type input "N"
paste input "BILL TO ST MARKS"
type input "BILL TO ST MARKS"
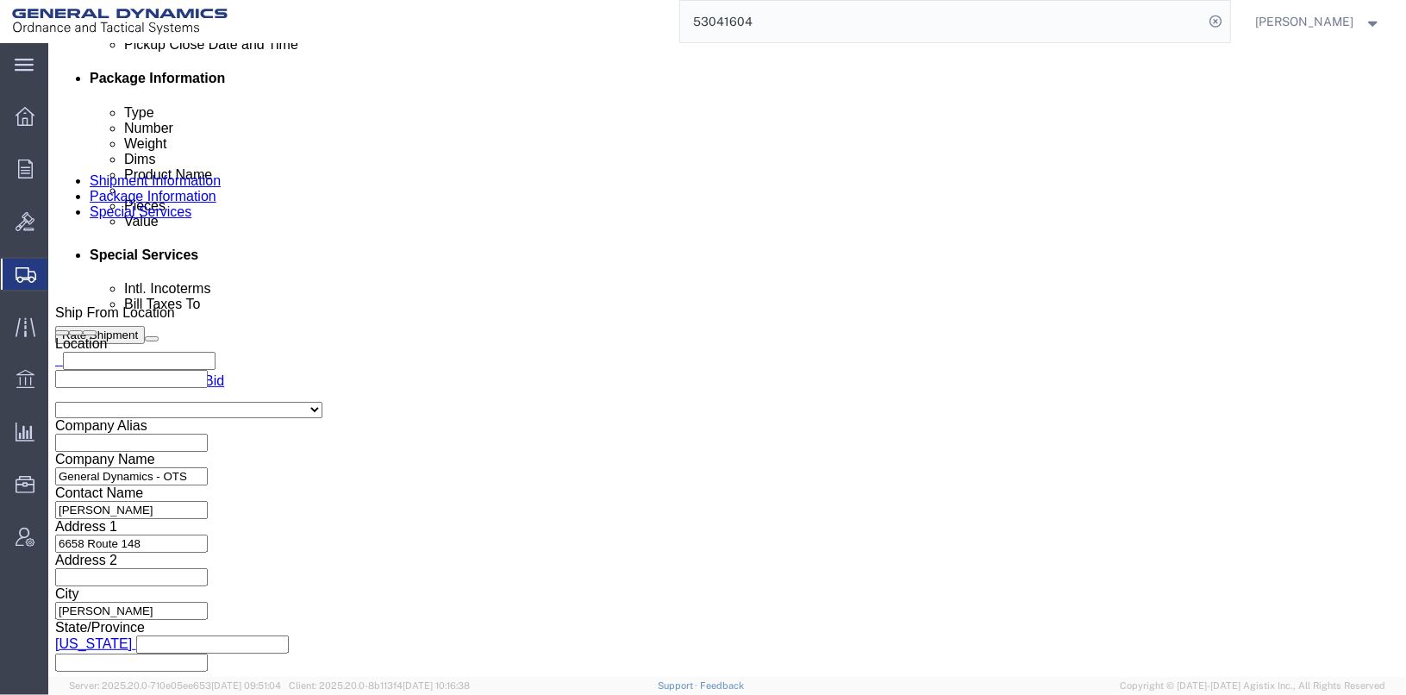
scroll to position [890, 0]
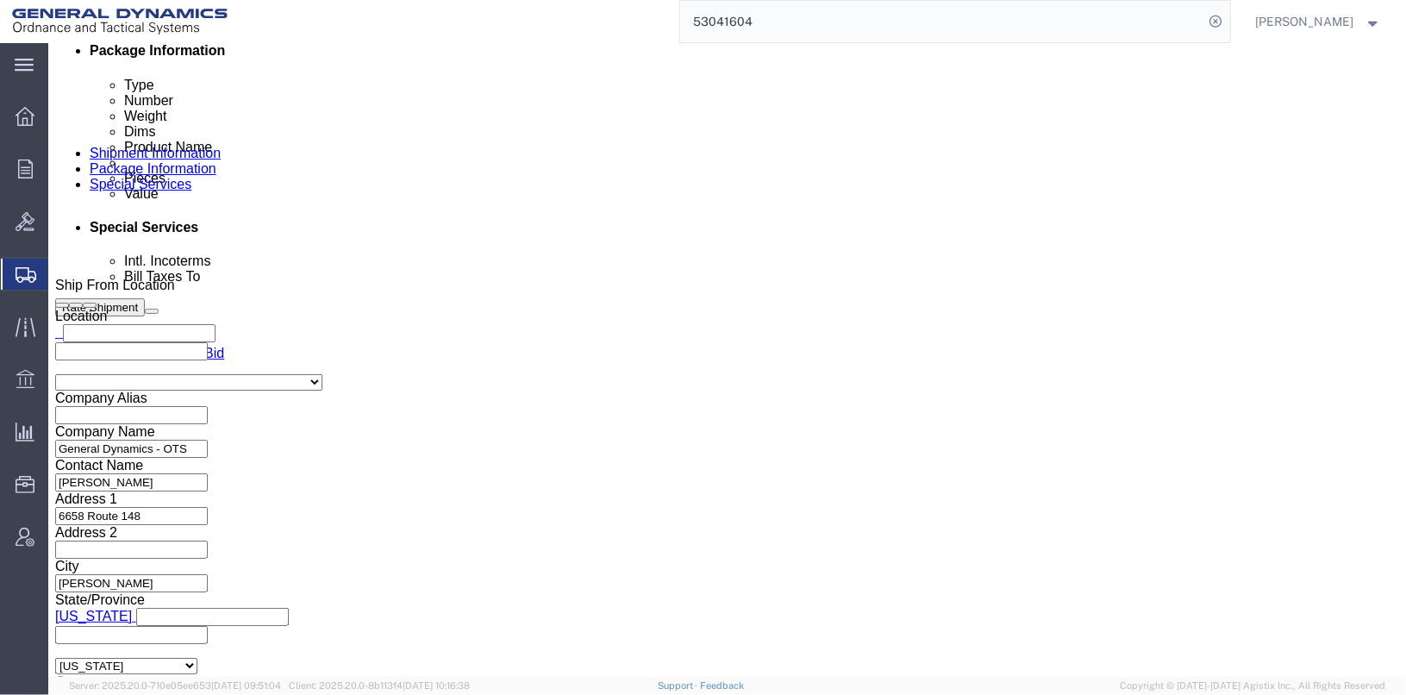
click button "Save"
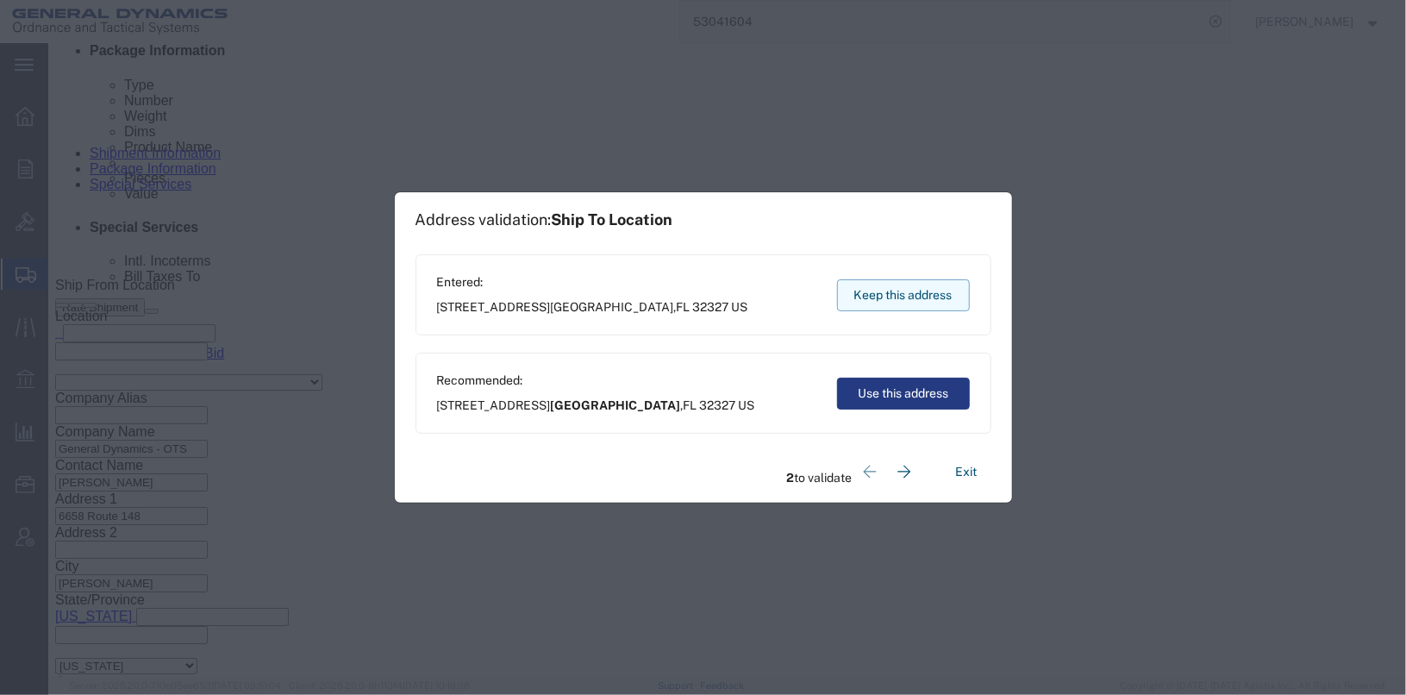
click at [862, 293] on button "Keep this address" at bounding box center [903, 295] width 133 height 32
click at [883, 291] on button "Keep this address" at bounding box center [903, 295] width 133 height 32
